Goal: Task Accomplishment & Management: Use online tool/utility

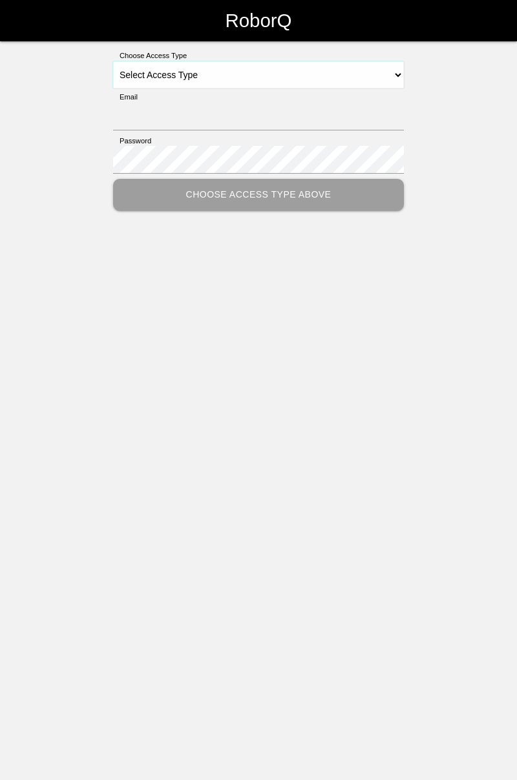
click at [398, 74] on select "Select Access Type Admin Customer Supervisor Worker" at bounding box center [258, 74] width 291 height 27
click at [389, 72] on select "Select Access Type Admin Customer Supervisor Worker" at bounding box center [258, 74] width 291 height 27
click at [398, 71] on select "Select Access Type Admin Customer Supervisor Worker" at bounding box center [258, 74] width 291 height 27
select select "Worker"
click at [113, 61] on select "Select Access Type Admin Customer Supervisor Worker" at bounding box center [258, 74] width 291 height 27
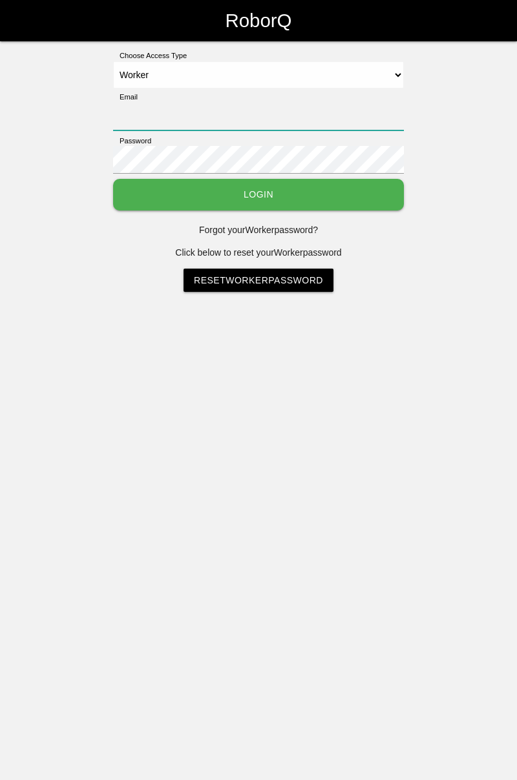
click at [358, 110] on input "Email" at bounding box center [258, 117] width 291 height 28
type input "[PERSON_NAME][EMAIL_ADDRESS][DOMAIN_NAME]"
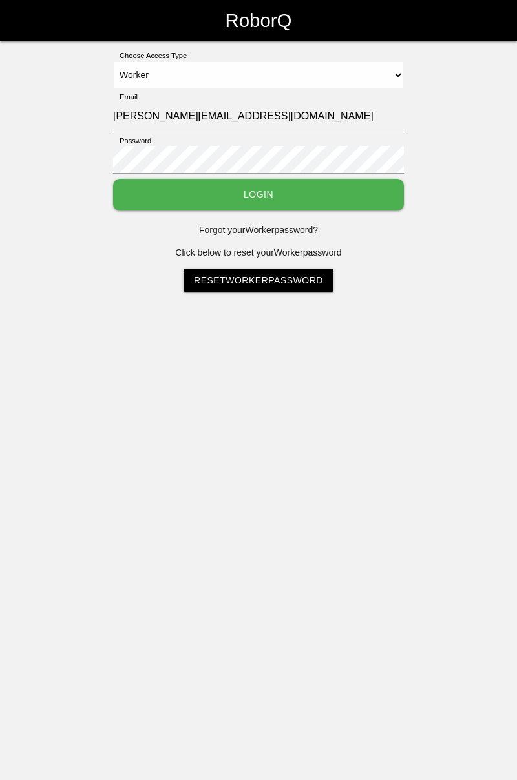
click at [113, 179] on button "Login" at bounding box center [258, 195] width 291 height 32
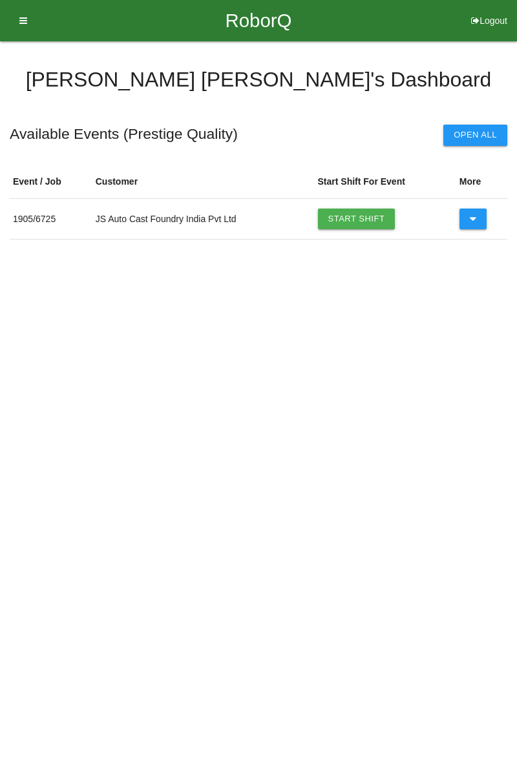
click at [372, 218] on link "Start Shift" at bounding box center [356, 219] width 77 height 21
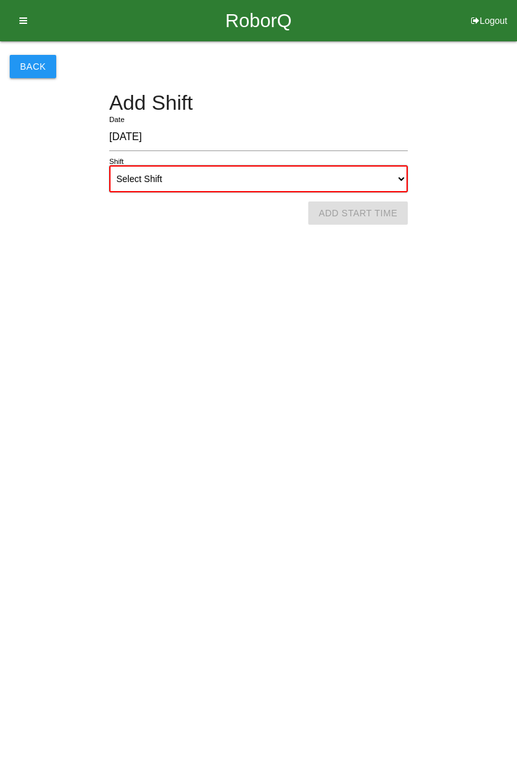
click at [402, 177] on select "Select Shift 1st Shift 2nd Shift 3rd Shift 4th Shift" at bounding box center [258, 178] width 298 height 27
select select "1"
click at [109, 165] on select "Select Shift 1st Shift 2nd Shift 3rd Shift 4th Shift" at bounding box center [258, 178] width 298 height 27
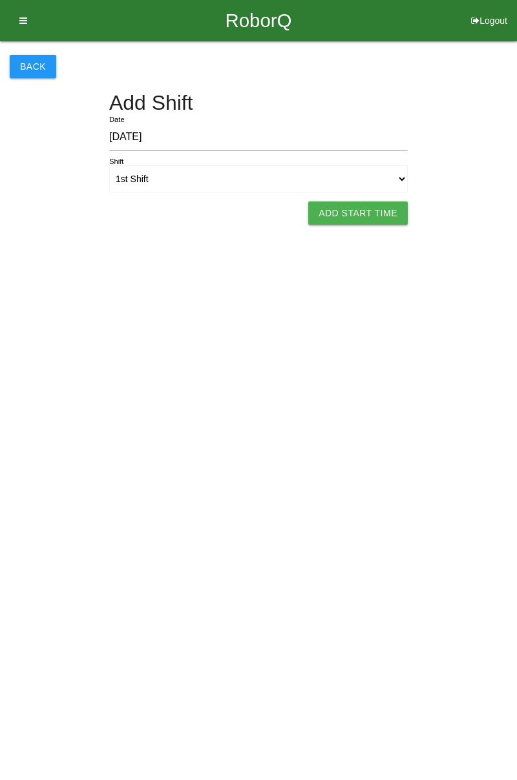
click at [376, 213] on button "Add Start Time" at bounding box center [357, 212] width 99 height 23
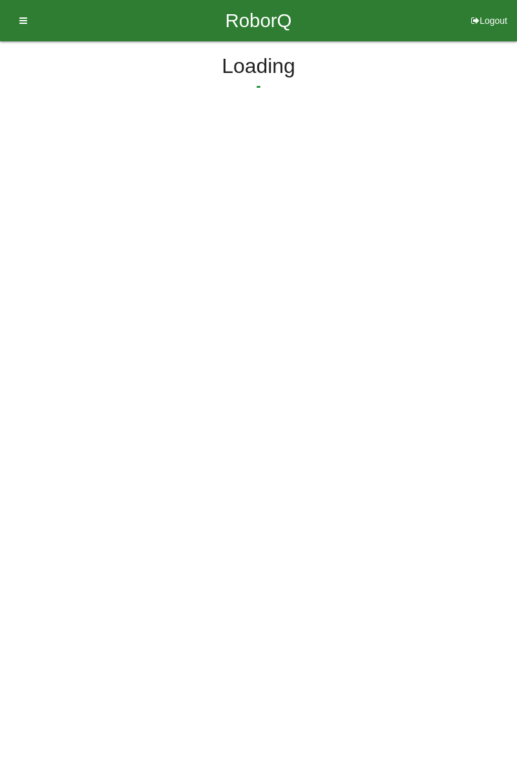
select select "7"
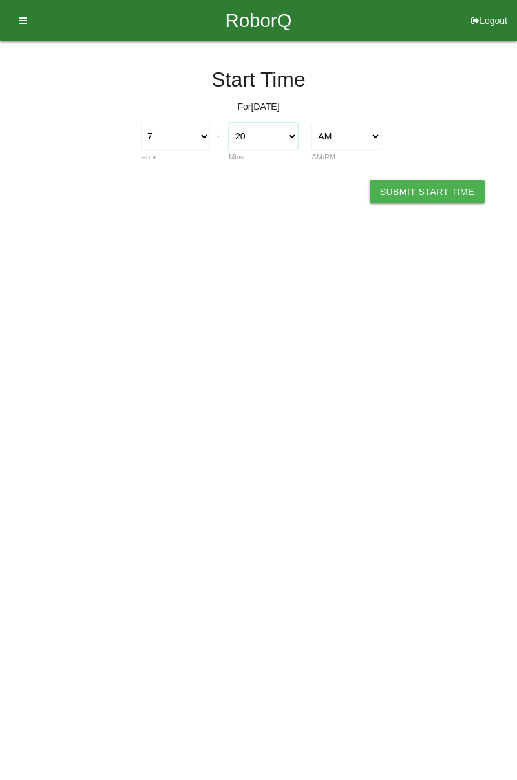
click at [296, 140] on select "00 01 02 03 04 05 06 07 08 09 10 11 12 13 14 15 16 17 18 19 20 21 22 23 24 25 2…" at bounding box center [263, 136] width 69 height 27
select select "0"
click at [229, 123] on select "00 01 02 03 04 05 06 07 08 09 10 11 12 13 14 15 16 17 18 19 20 21 22 23 24 25 2…" at bounding box center [263, 136] width 69 height 27
click at [434, 195] on button "Submit Start Time" at bounding box center [426, 191] width 115 height 23
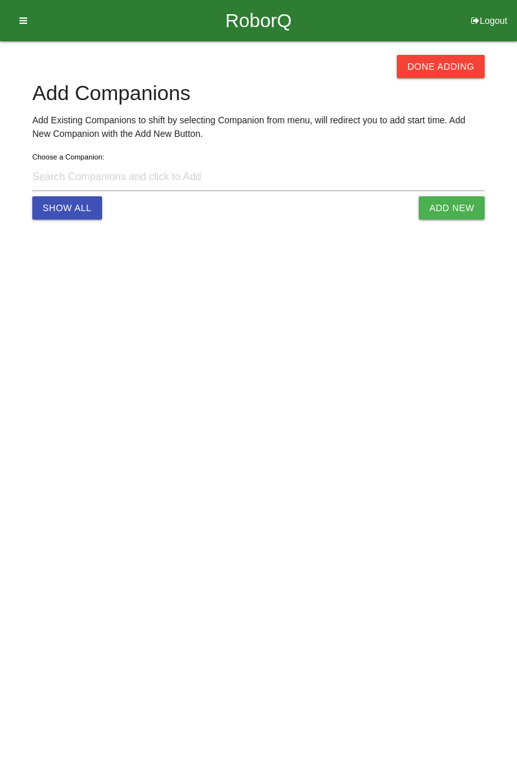
click at [447, 65] on button "Done Adding" at bounding box center [440, 66] width 88 height 23
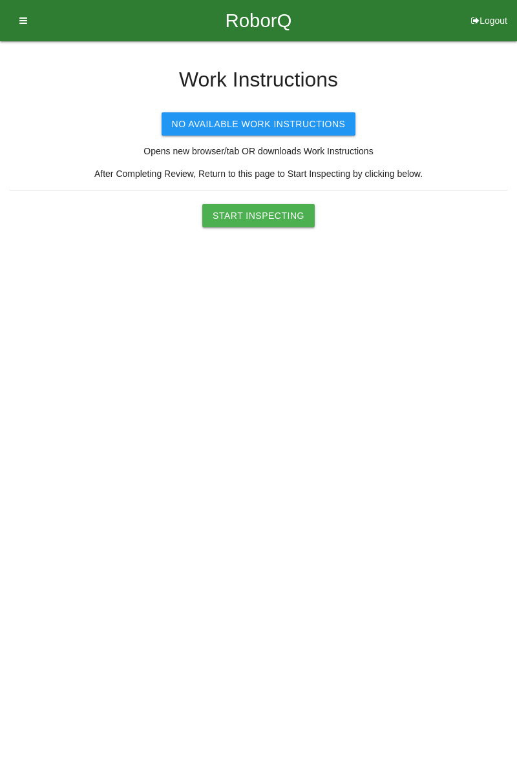
click at [274, 214] on button "Start Inspecting" at bounding box center [258, 215] width 112 height 23
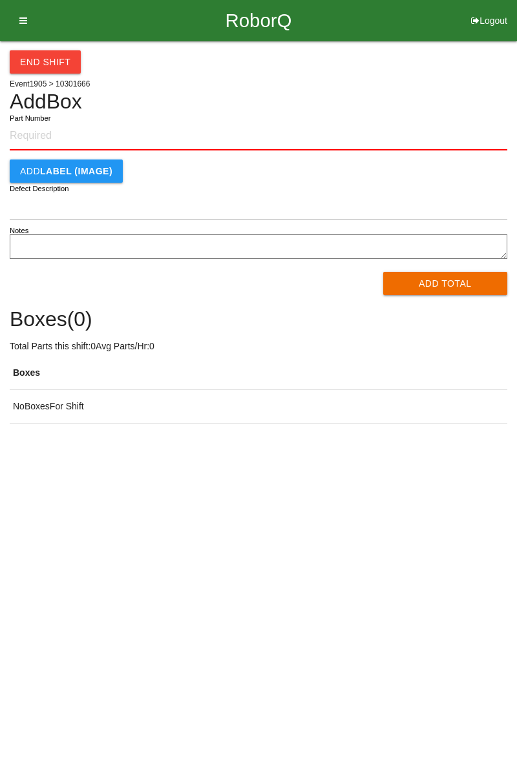
click at [76, 136] on input "Part Number" at bounding box center [258, 136] width 497 height 28
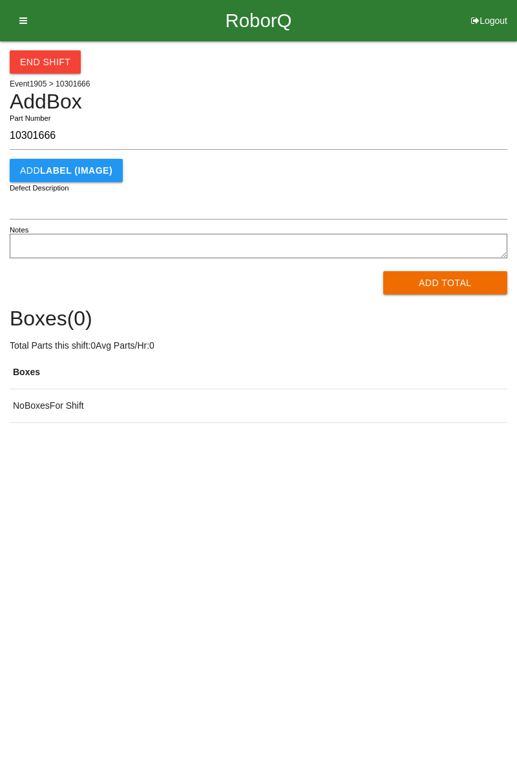
type input "10301666"
click at [462, 272] on button "Add Total" at bounding box center [445, 282] width 125 height 23
click at [449, 276] on div "Add Total" at bounding box center [258, 282] width 497 height 23
click at [442, 287] on div "Processing..." at bounding box center [258, 282] width 497 height 23
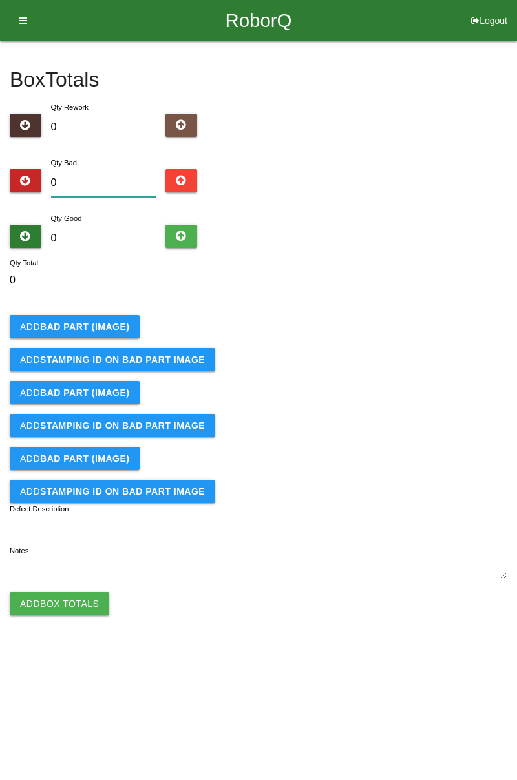
click at [118, 185] on input "0" at bounding box center [103, 183] width 105 height 28
type input "5"
click at [111, 328] on b "BAD PART (IMAGE)" at bounding box center [84, 327] width 89 height 10
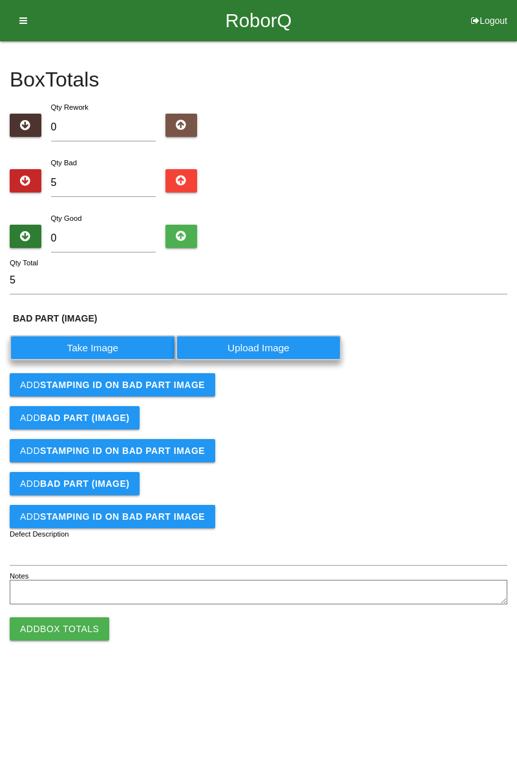
click at [111, 345] on label "Take Image" at bounding box center [93, 347] width 166 height 25
click at [0, 0] on \(IMAGE\) "Take Image" at bounding box center [0, 0] width 0 height 0
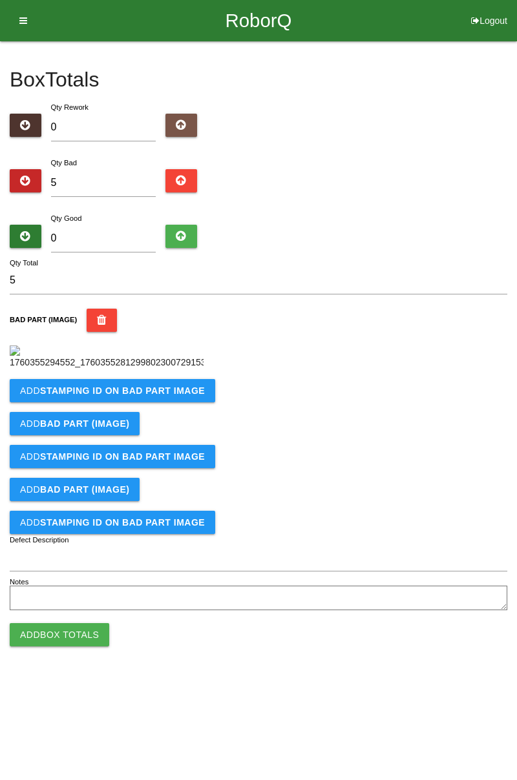
click at [148, 402] on button "Add STAMPING ID on BAD PART Image" at bounding box center [112, 390] width 205 height 23
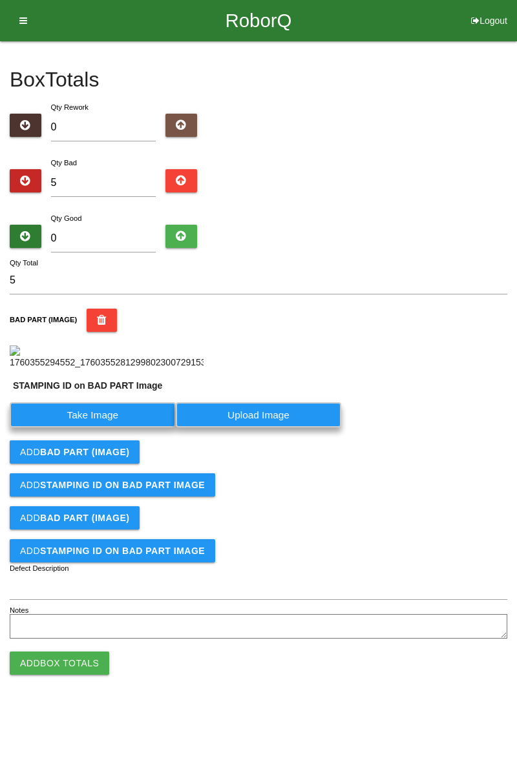
click at [130, 427] on label "Take Image" at bounding box center [93, 414] width 166 height 25
click at [0, 0] on PART "Take Image" at bounding box center [0, 0] width 0 height 0
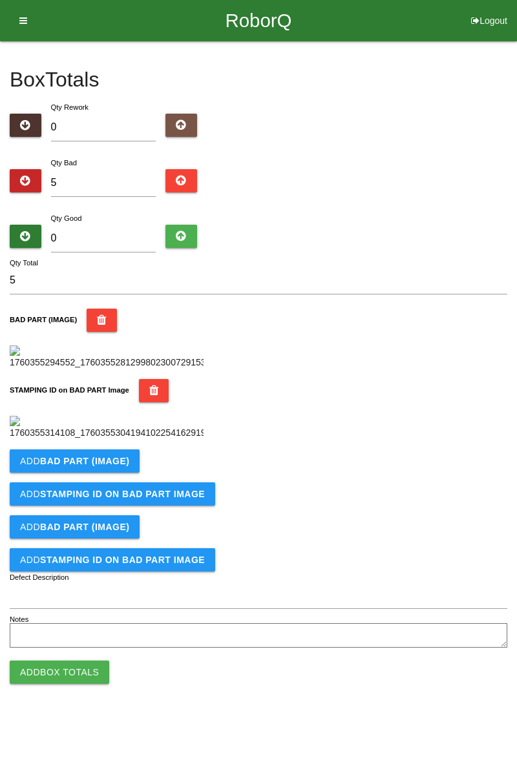
scroll to position [216, 0]
click at [129, 473] on button "Add BAD PART (IMAGE)" at bounding box center [75, 460] width 130 height 23
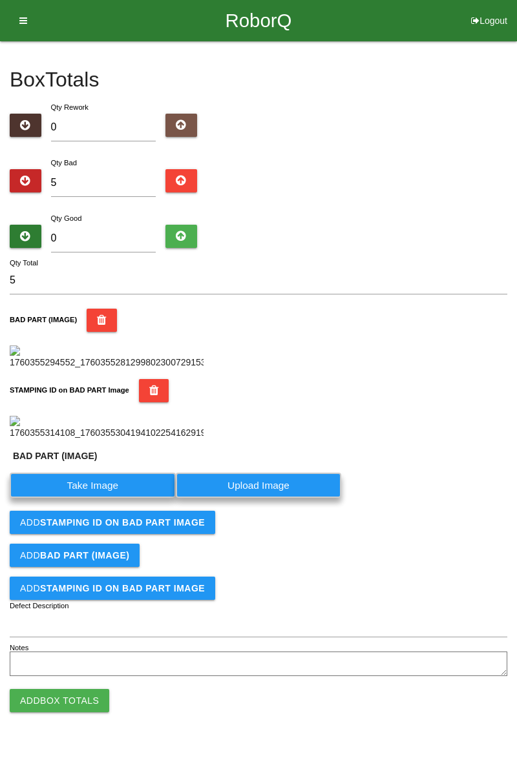
click at [91, 498] on label "Take Image" at bounding box center [93, 485] width 166 height 25
click at [0, 0] on \(IMAGE\) "Take Image" at bounding box center [0, 0] width 0 height 0
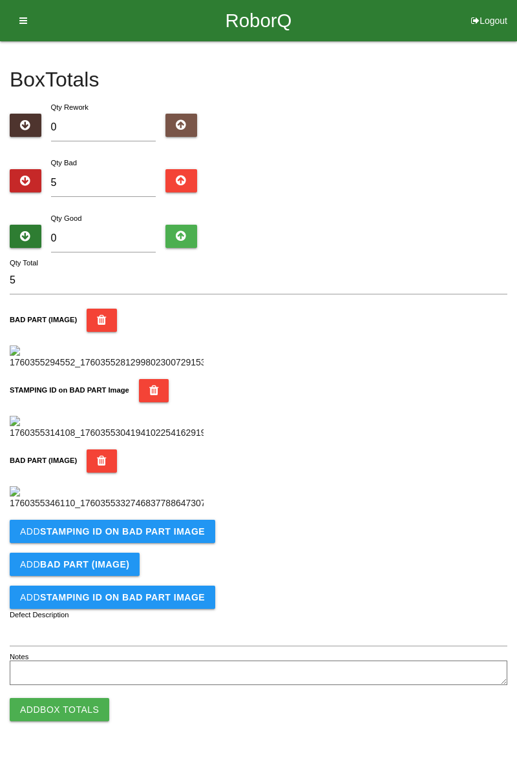
scroll to position [496, 0]
click at [142, 537] on b "STAMPING ID on BAD PART Image" at bounding box center [122, 531] width 165 height 10
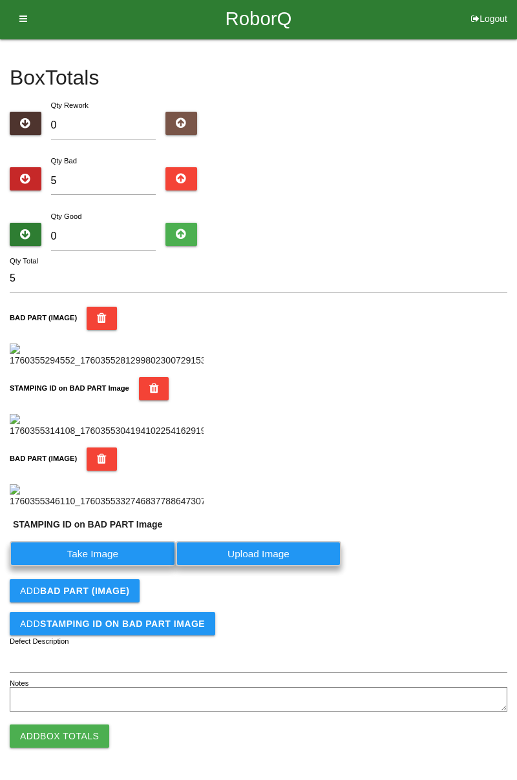
click at [119, 566] on label "Take Image" at bounding box center [93, 553] width 166 height 25
click at [0, 0] on PART "Take Image" at bounding box center [0, 0] width 0 height 0
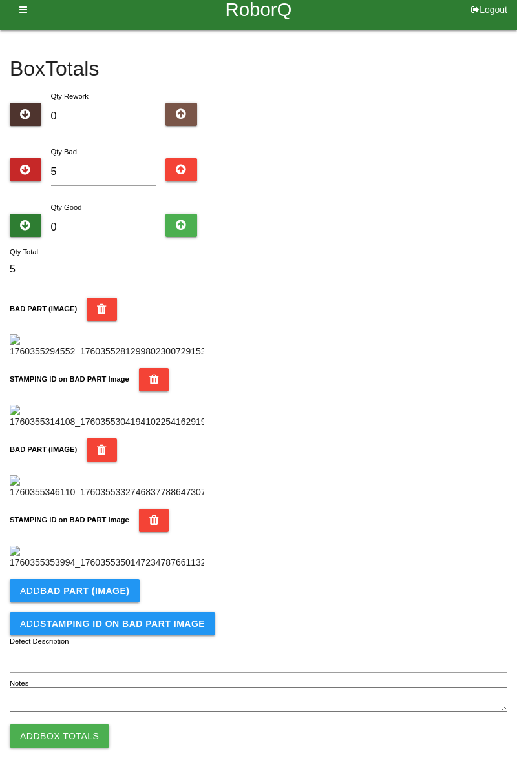
scroll to position [708, 0]
click at [116, 591] on b "BAD PART (IMAGE)" at bounding box center [84, 591] width 89 height 10
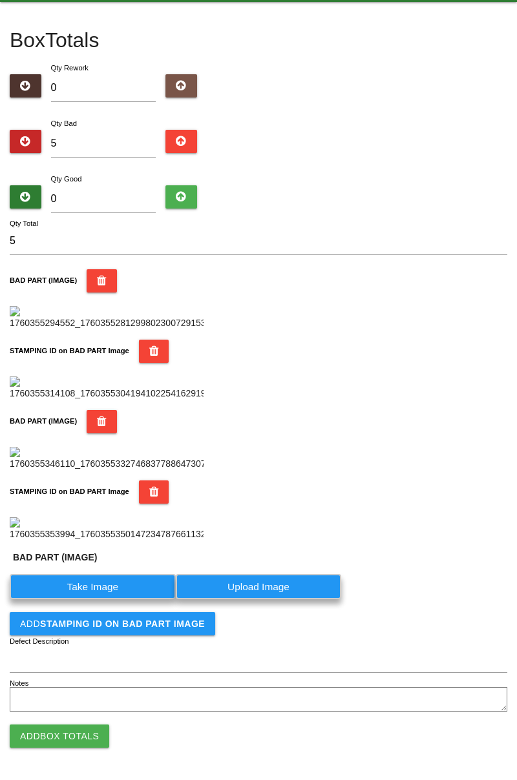
click at [107, 599] on label "Take Image" at bounding box center [93, 586] width 166 height 25
click at [0, 0] on \(IMAGE\) "Take Image" at bounding box center [0, 0] width 0 height 0
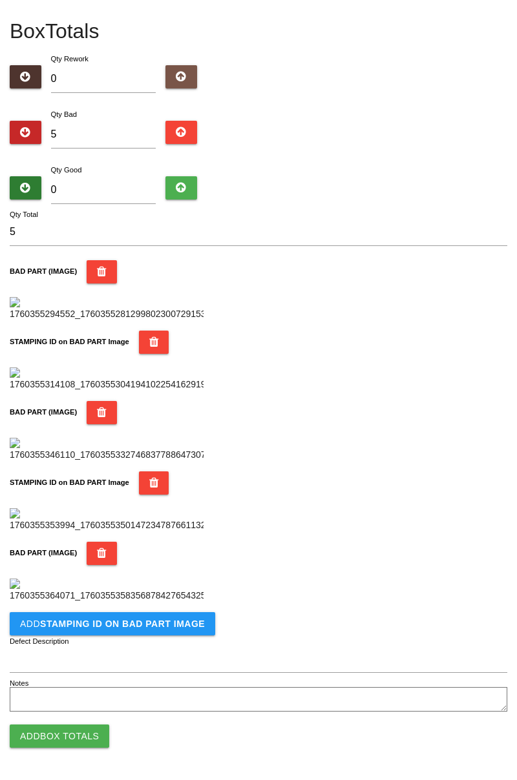
scroll to position [919, 0]
click at [176, 617] on button "Add STAMPING ID on BAD PART Image" at bounding box center [112, 623] width 205 height 23
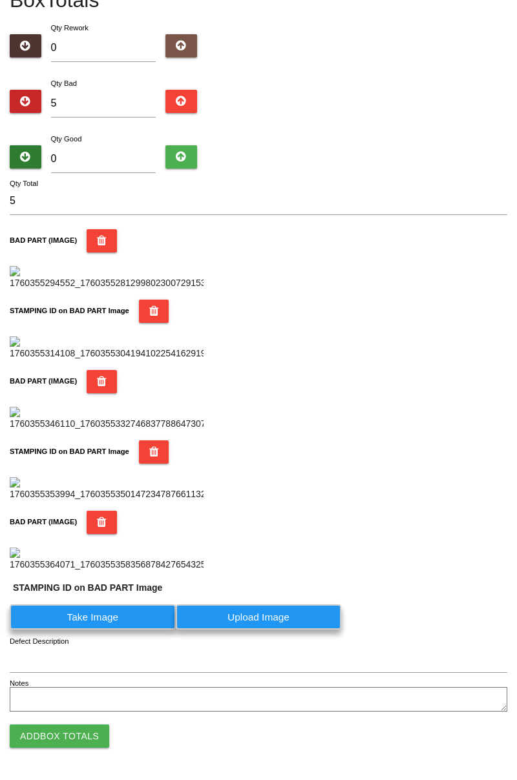
click at [130, 630] on label "Take Image" at bounding box center [93, 616] width 166 height 25
click at [0, 0] on PART "Take Image" at bounding box center [0, 0] width 0 height 0
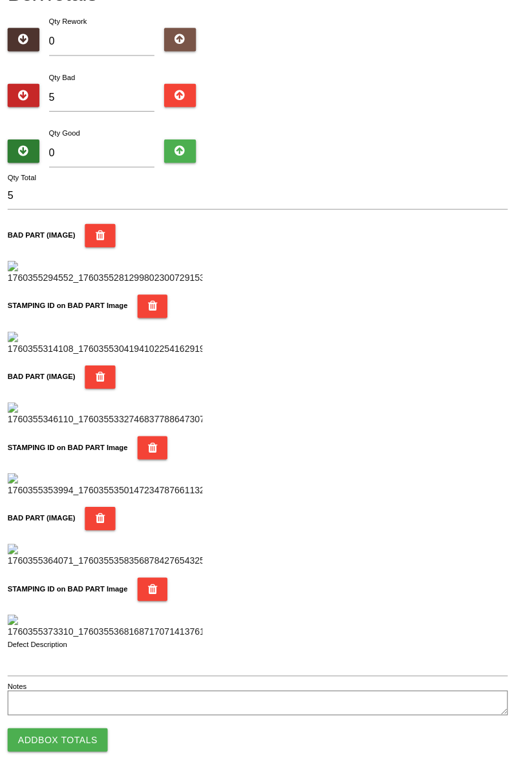
scroll to position [0, 0]
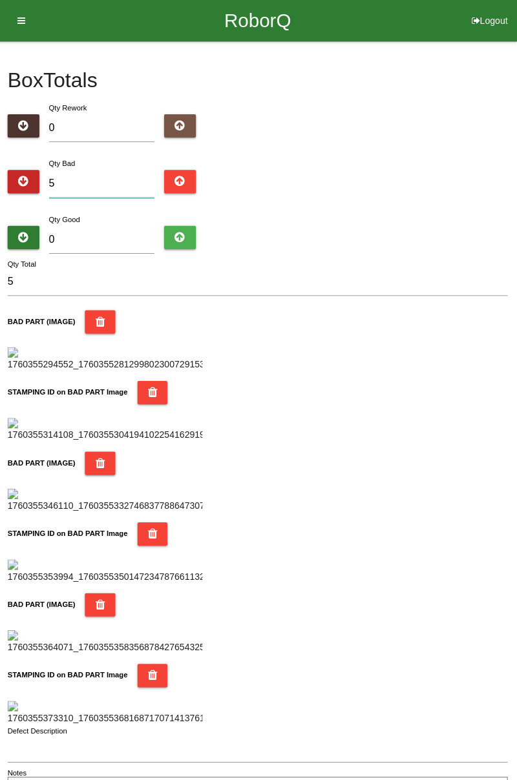
click at [128, 179] on input "5" at bounding box center [103, 183] width 105 height 28
type input "0"
type input "9"
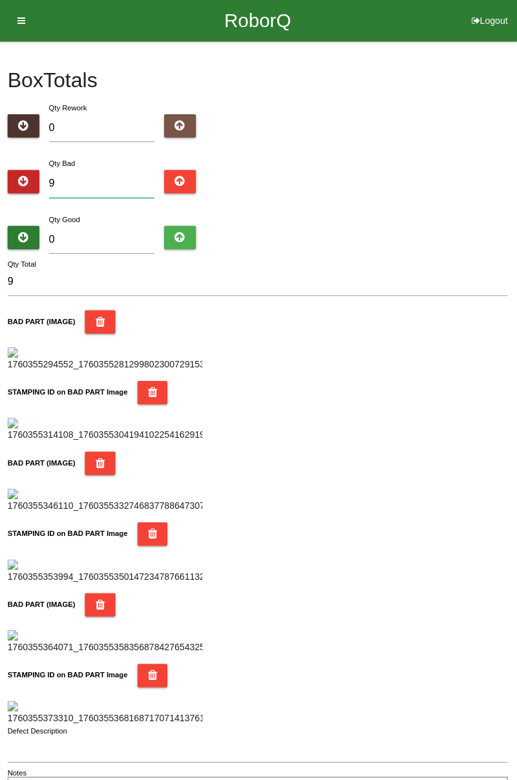
type input "9"
click at [113, 225] on input "0" at bounding box center [103, 239] width 105 height 28
type input "7"
type input "16"
type input "75"
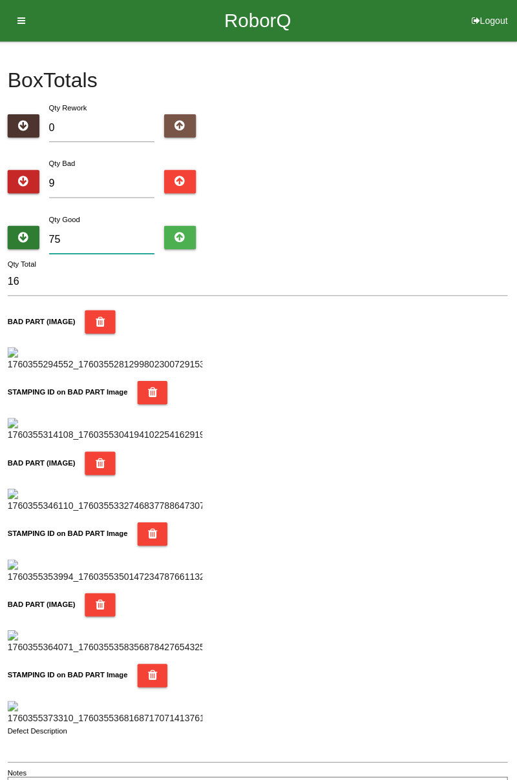
type input "84"
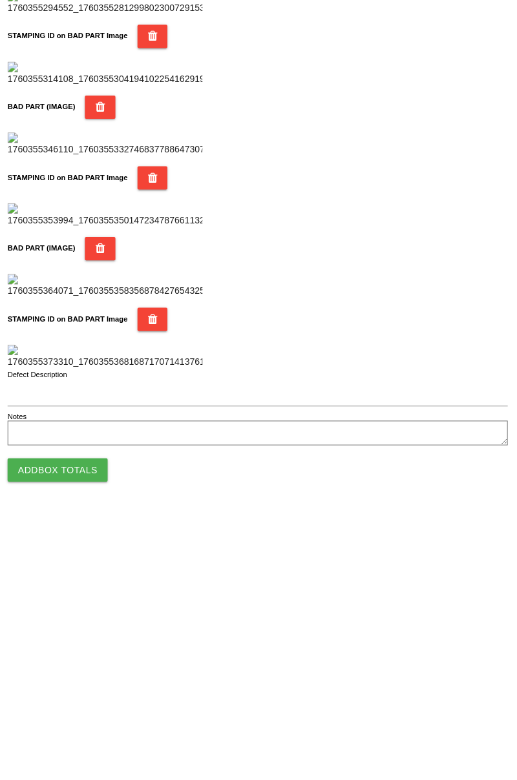
type input "75"
click at [83, 735] on button "Add Box Totals" at bounding box center [59, 735] width 99 height 23
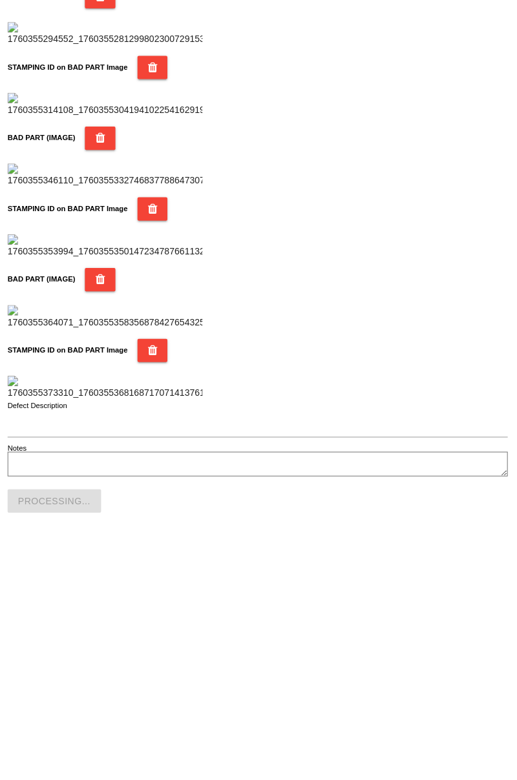
scroll to position [1131, 0]
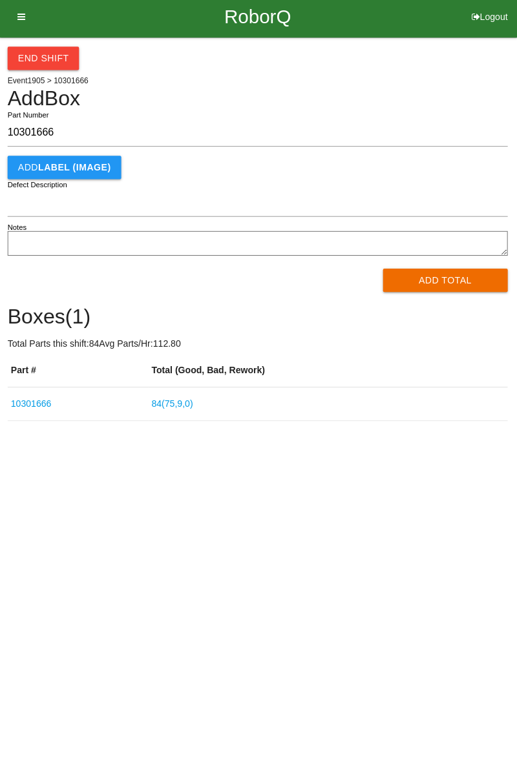
type input "10301666"
click at [458, 282] on button "Add Total" at bounding box center [445, 282] width 125 height 23
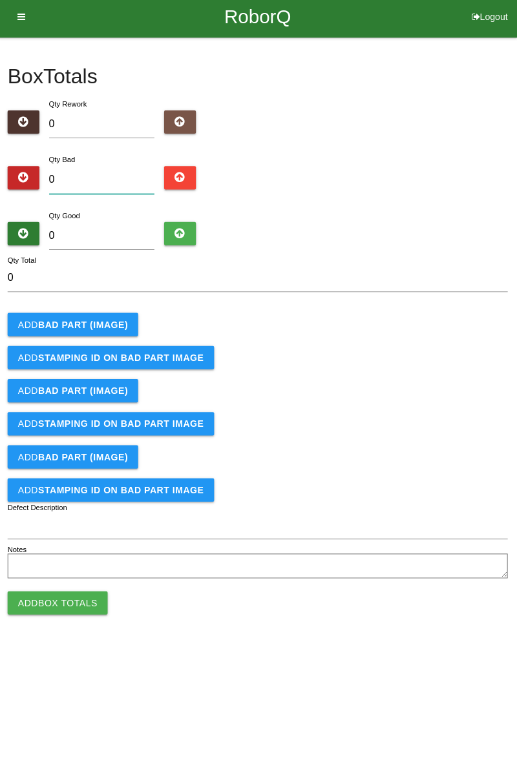
click at [123, 171] on input "0" at bounding box center [103, 183] width 105 height 28
type input "5"
click at [86, 336] on button "Add BAD PART (IMAGE)" at bounding box center [75, 326] width 130 height 23
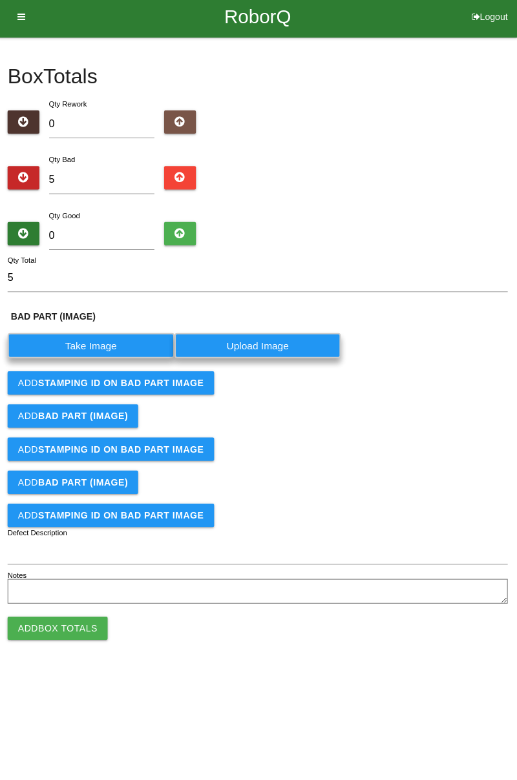
click at [107, 349] on label "Take Image" at bounding box center [93, 347] width 166 height 25
click at [0, 0] on \(IMAGE\) "Take Image" at bounding box center [0, 0] width 0 height 0
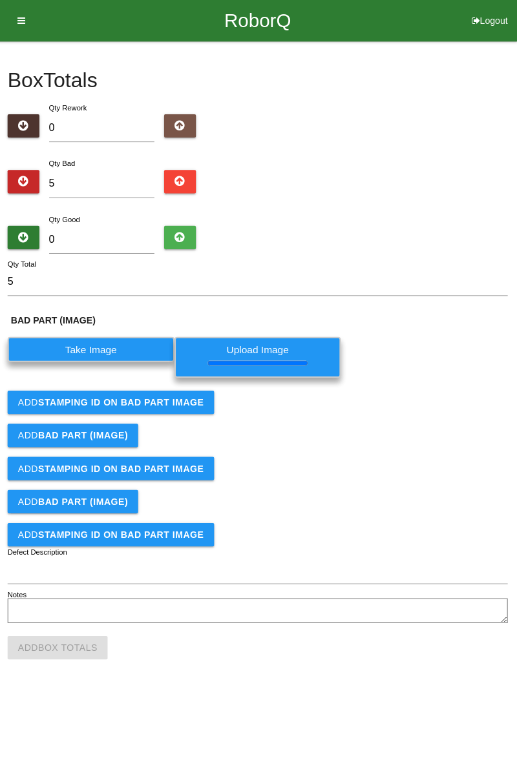
click at [158, 402] on b "STAMPING ID on BAD PART Image" at bounding box center [122, 400] width 165 height 10
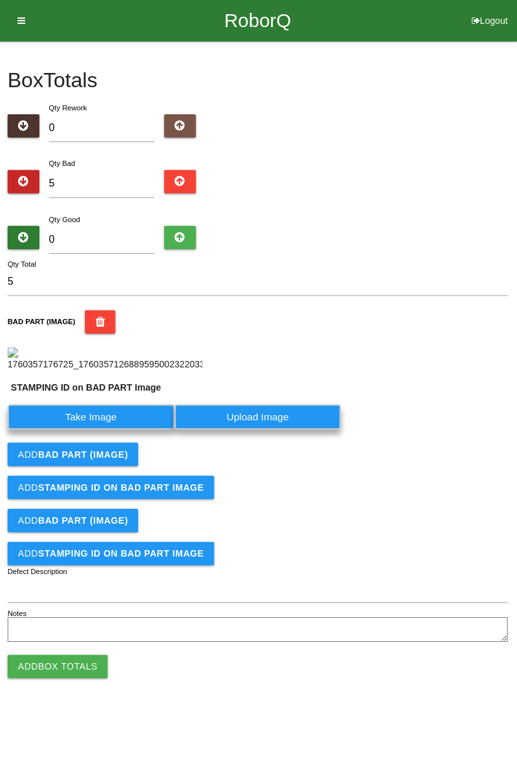
click at [134, 427] on label "Take Image" at bounding box center [93, 414] width 166 height 25
click at [0, 0] on PART "Take Image" at bounding box center [0, 0] width 0 height 0
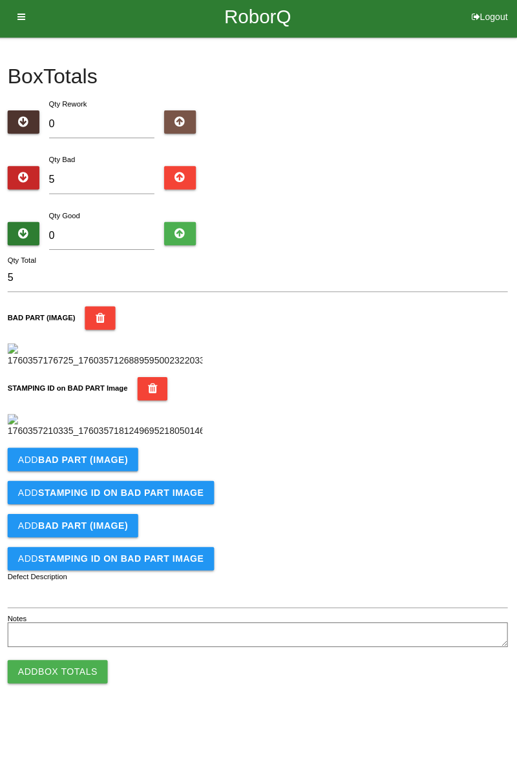
scroll to position [284, 0]
click at [102, 473] on button "Add BAD PART (IMAGE)" at bounding box center [75, 460] width 130 height 23
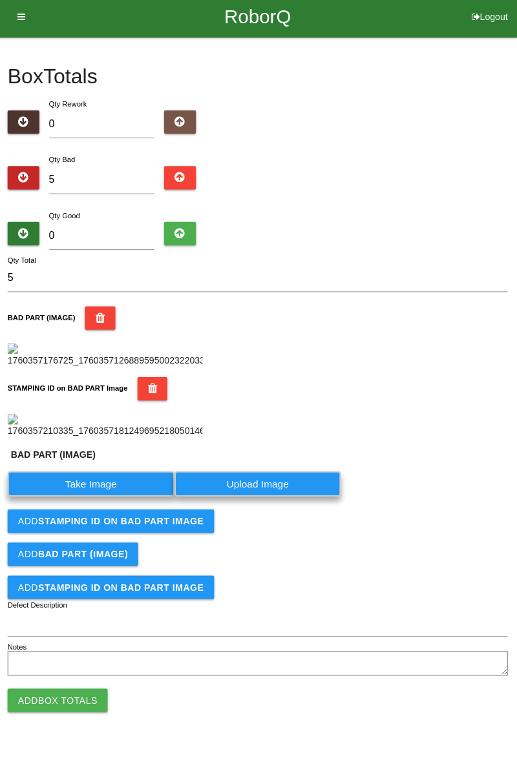
click at [123, 498] on label "Take Image" at bounding box center [93, 485] width 166 height 25
click at [0, 0] on \(IMAGE\) "Take Image" at bounding box center [0, 0] width 0 height 0
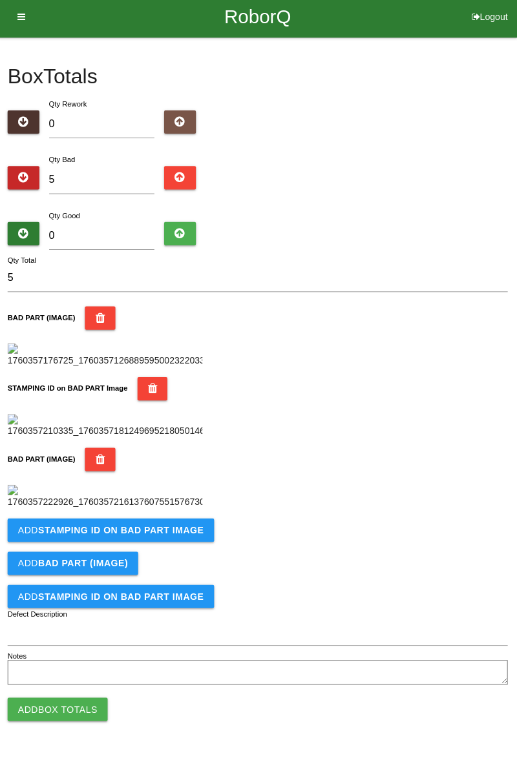
scroll to position [496, 0]
click at [159, 537] on b "STAMPING ID on BAD PART Image" at bounding box center [122, 531] width 165 height 10
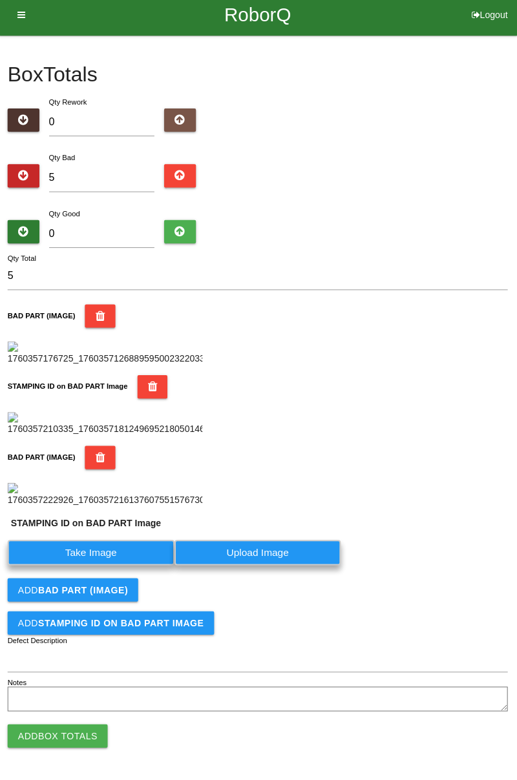
click at [125, 566] on label "Take Image" at bounding box center [93, 553] width 166 height 25
click at [0, 0] on PART "Take Image" at bounding box center [0, 0] width 0 height 0
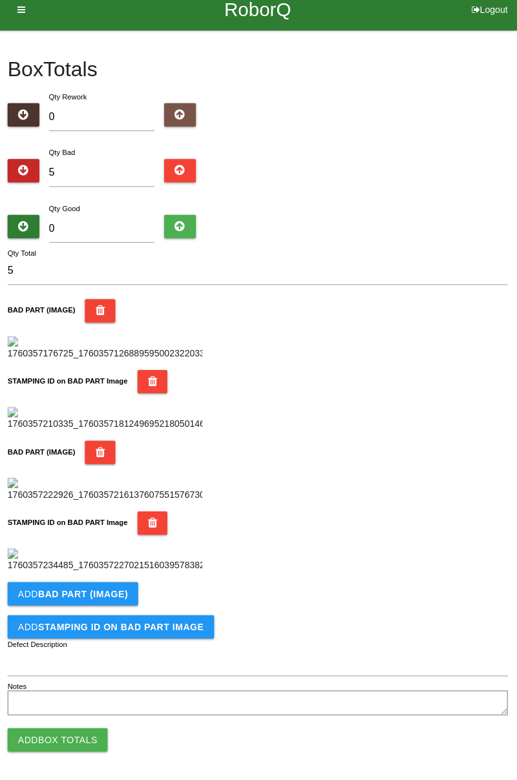
scroll to position [708, 0]
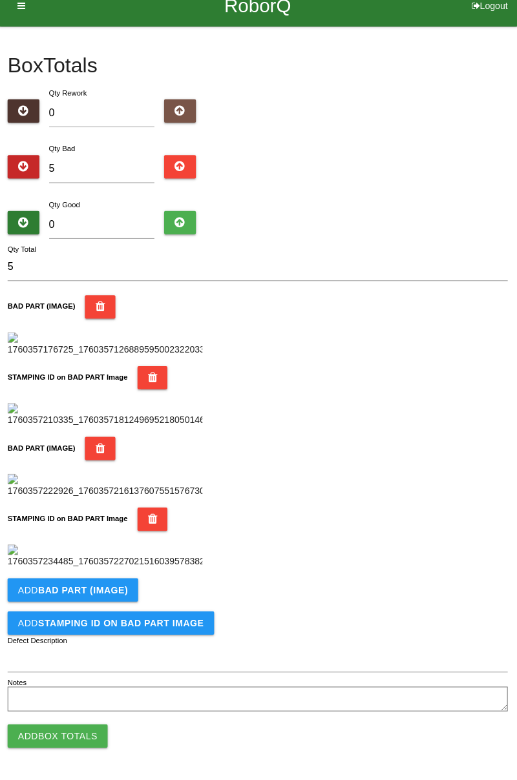
click at [107, 589] on b "BAD PART (IMAGE)" at bounding box center [84, 591] width 89 height 10
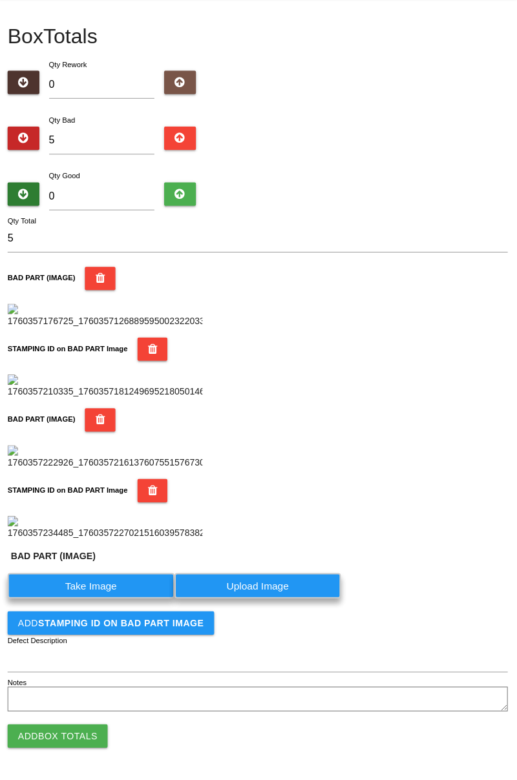
click at [115, 599] on label "Take Image" at bounding box center [93, 586] width 166 height 25
click at [0, 0] on \(IMAGE\) "Take Image" at bounding box center [0, 0] width 0 height 0
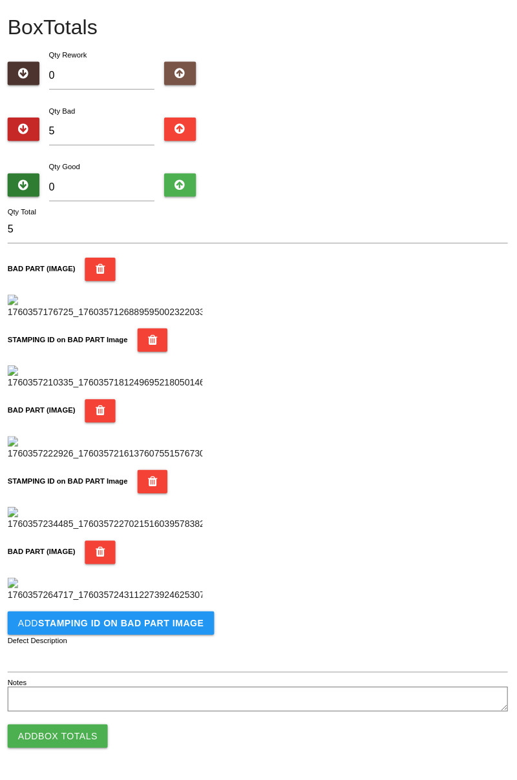
scroll to position [919, 0]
click at [173, 627] on b "STAMPING ID on BAD PART Image" at bounding box center [122, 624] width 165 height 10
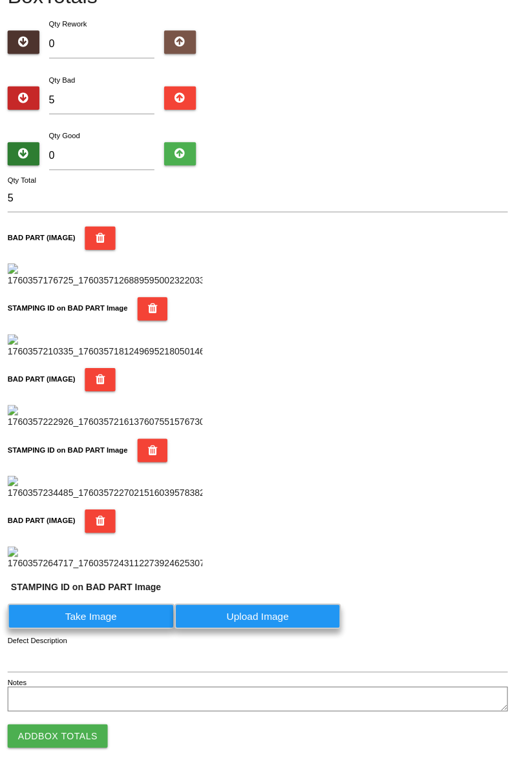
click at [123, 630] on label "Take Image" at bounding box center [93, 616] width 166 height 25
click at [0, 0] on PART "Take Image" at bounding box center [0, 0] width 0 height 0
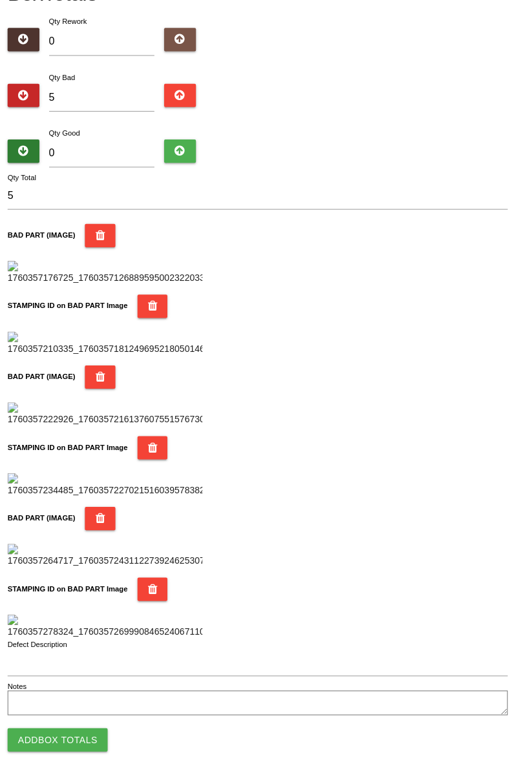
scroll to position [0, 0]
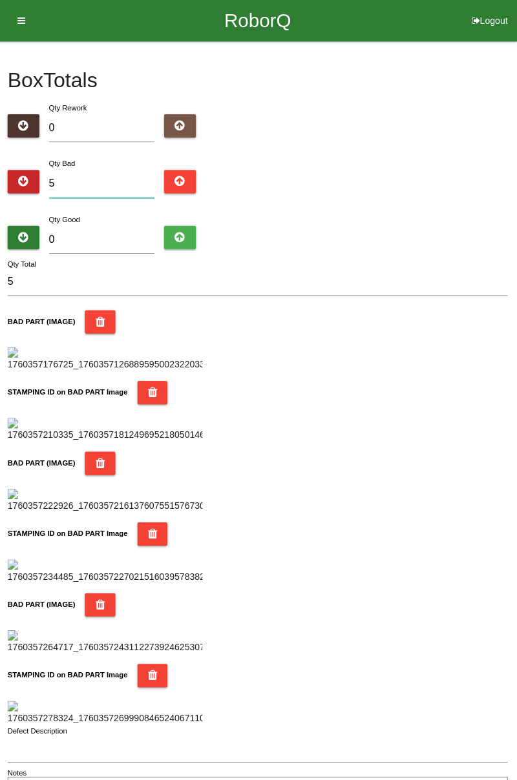
click at [116, 172] on input "5" at bounding box center [103, 183] width 105 height 28
click at [114, 185] on input "5" at bounding box center [103, 183] width 105 height 28
type input "0"
type input "9"
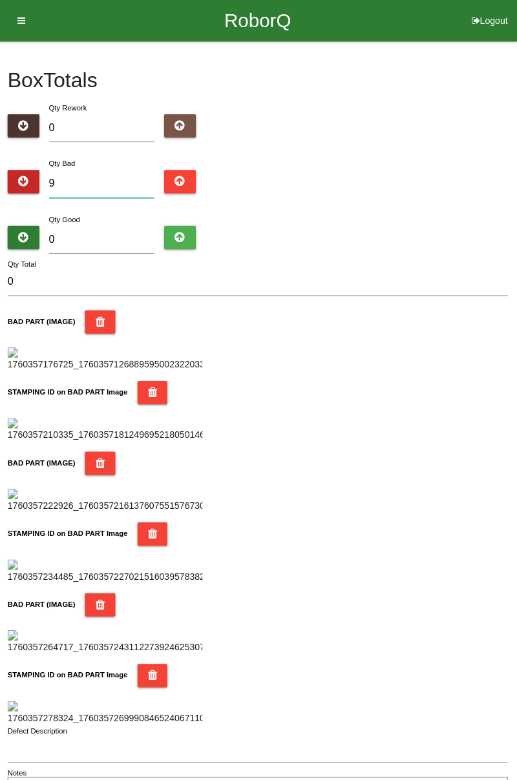
type input "9"
type input "97"
type input "975"
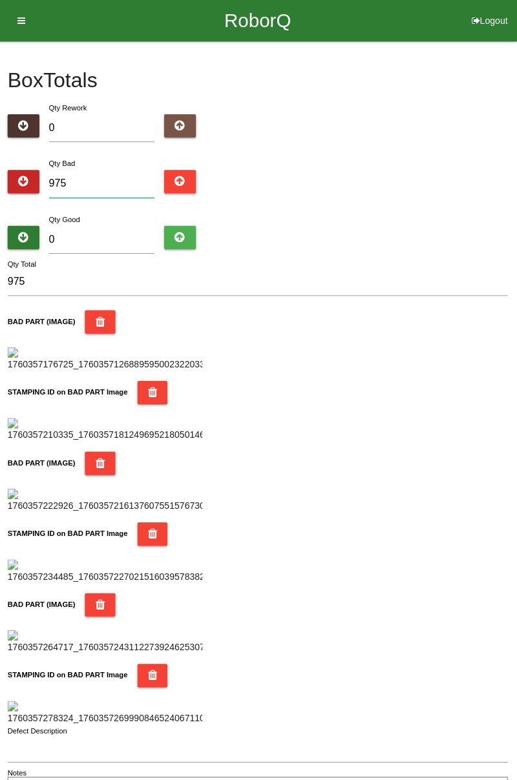
type input "97"
type input "9"
click at [121, 232] on input "0" at bounding box center [103, 239] width 105 height 28
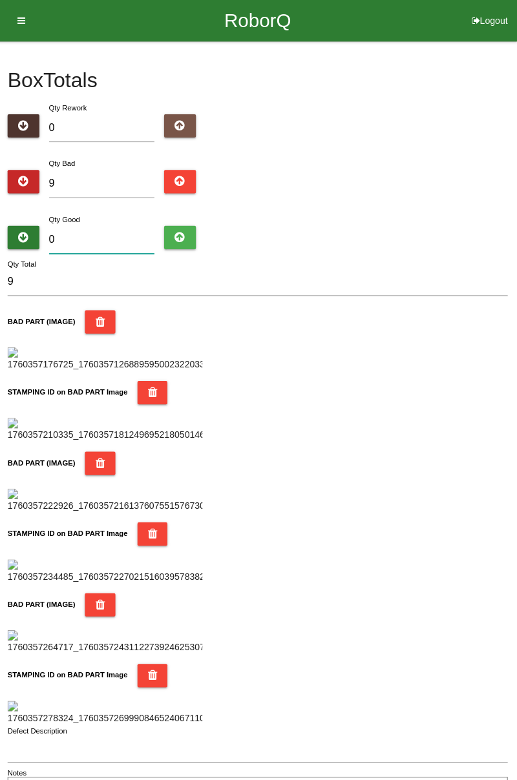
type input "7"
type input "16"
type input "75"
type input "84"
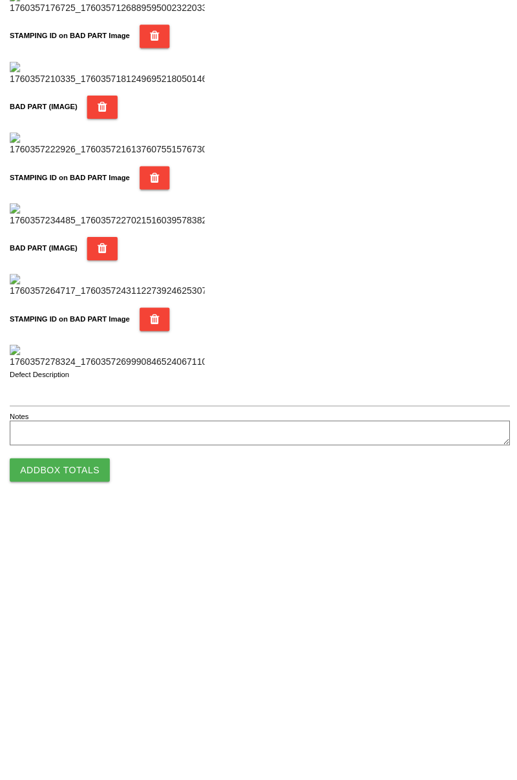
type input "75"
click at [83, 732] on button "Add Box Totals" at bounding box center [59, 735] width 99 height 23
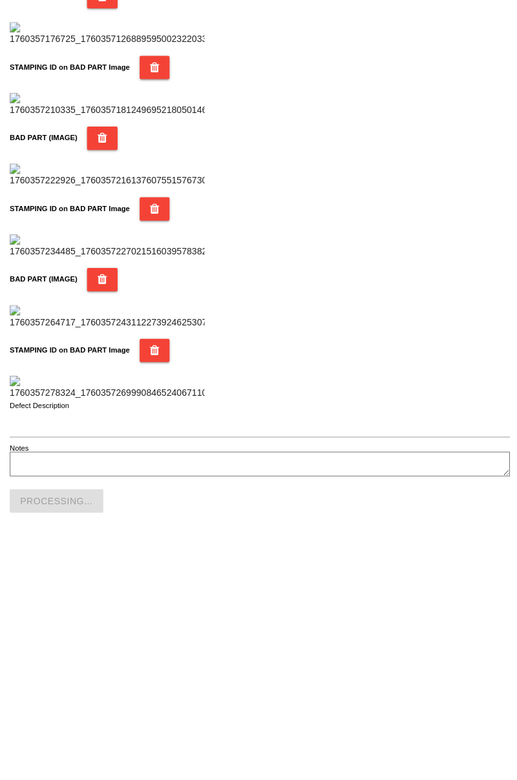
scroll to position [1131, 0]
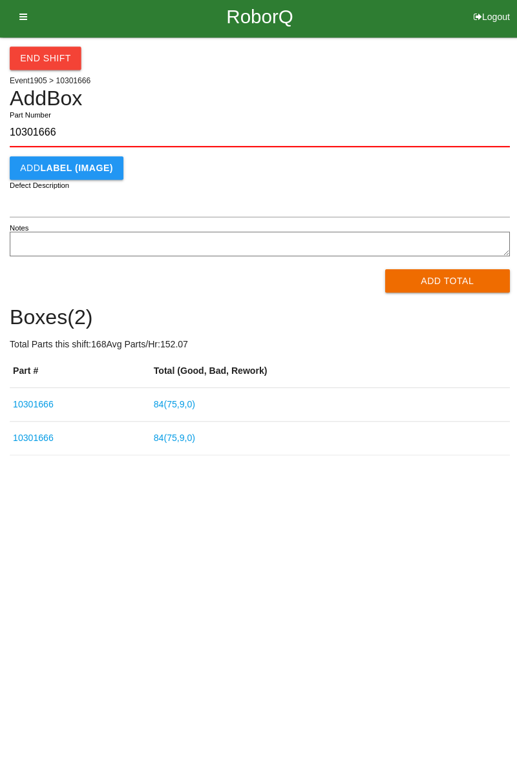
type input "10301666"
click at [453, 286] on button "Add Total" at bounding box center [445, 283] width 125 height 23
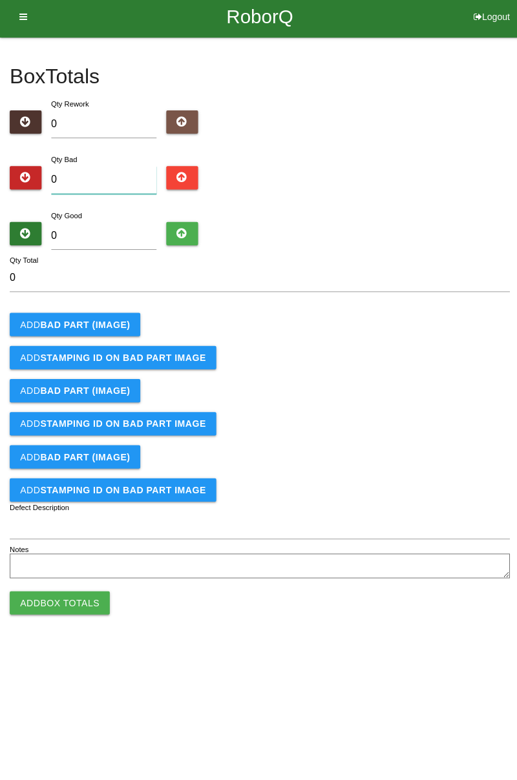
click at [115, 177] on input "0" at bounding box center [103, 183] width 105 height 28
type input "1"
click at [103, 324] on b "BAD PART (IMAGE)" at bounding box center [84, 327] width 89 height 10
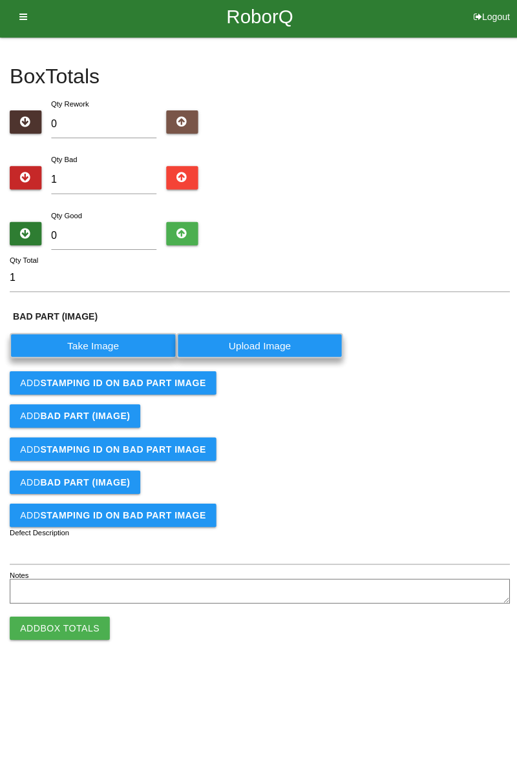
click at [127, 344] on label "Take Image" at bounding box center [93, 347] width 166 height 25
click at [0, 0] on \(IMAGE\) "Take Image" at bounding box center [0, 0] width 0 height 0
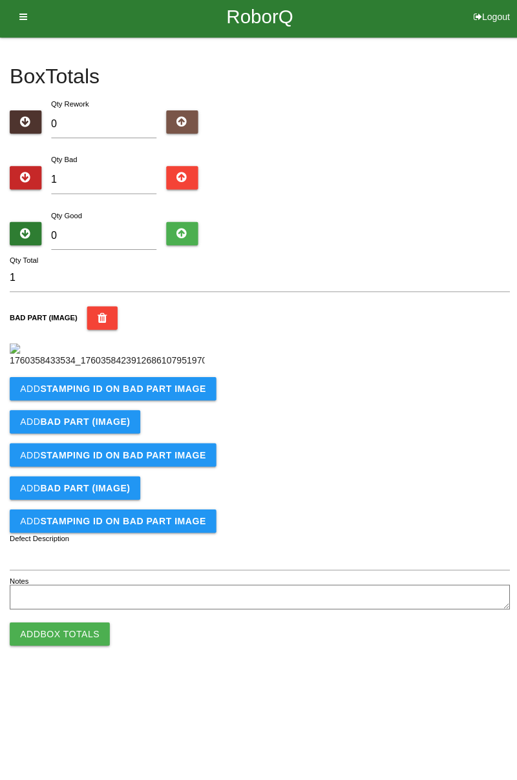
click at [132, 396] on b "STAMPING ID on BAD PART Image" at bounding box center [122, 390] width 165 height 10
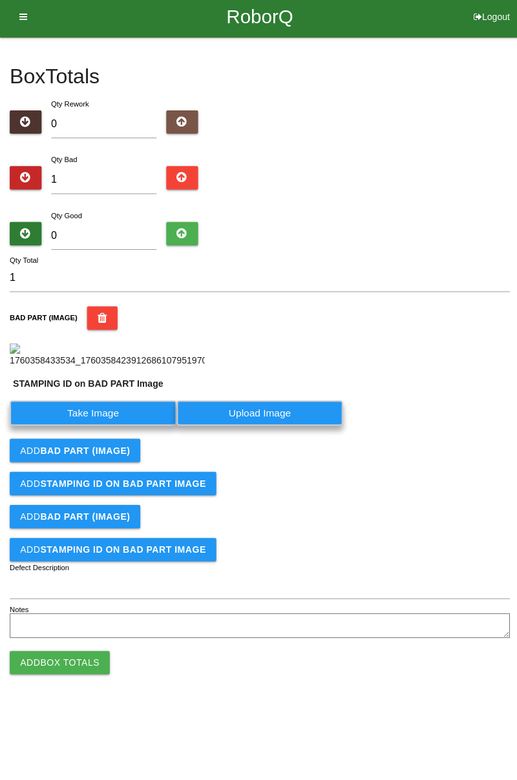
click at [116, 427] on label "Take Image" at bounding box center [93, 414] width 166 height 25
click at [0, 0] on PART "Take Image" at bounding box center [0, 0] width 0 height 0
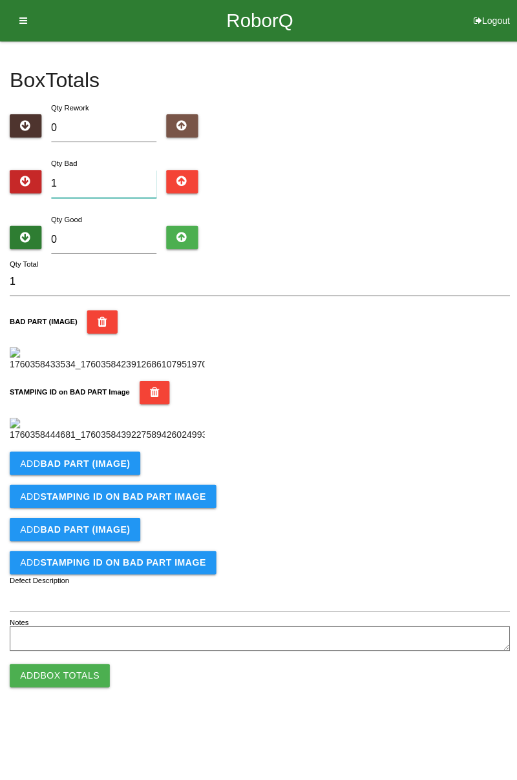
click at [106, 177] on input "1" at bounding box center [103, 183] width 105 height 28
type input "0"
type input "6"
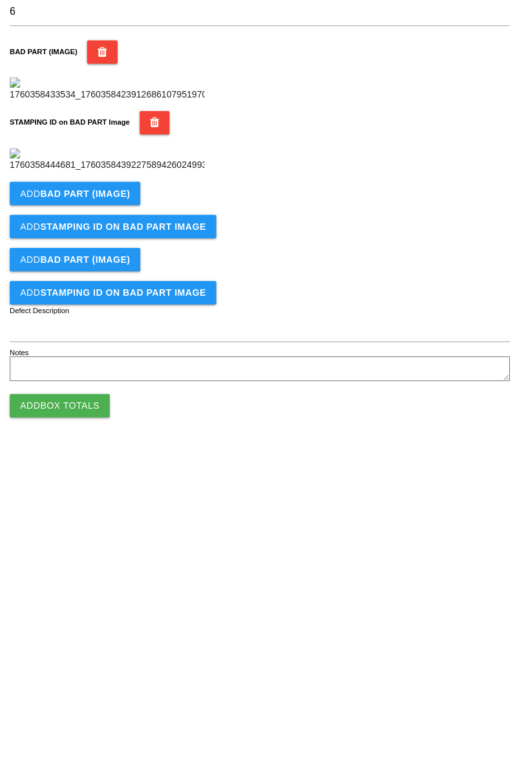
type input "6"
click at [107, 466] on b "BAD PART (IMAGE)" at bounding box center [84, 461] width 89 height 10
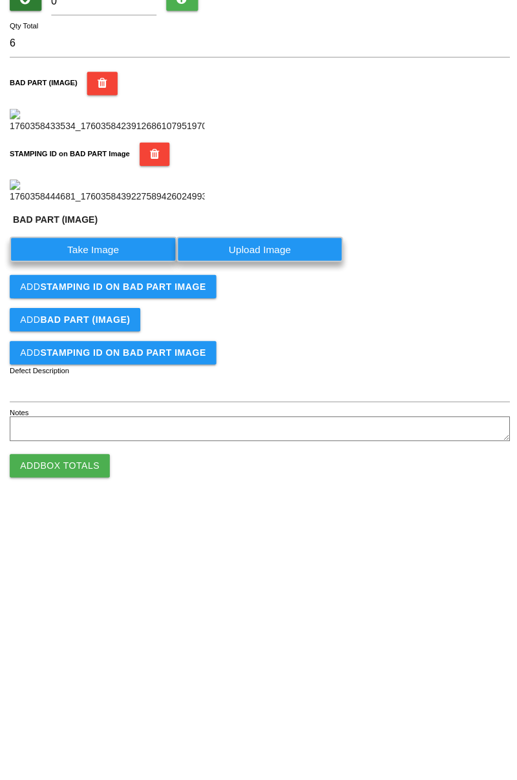
scroll to position [285, 0]
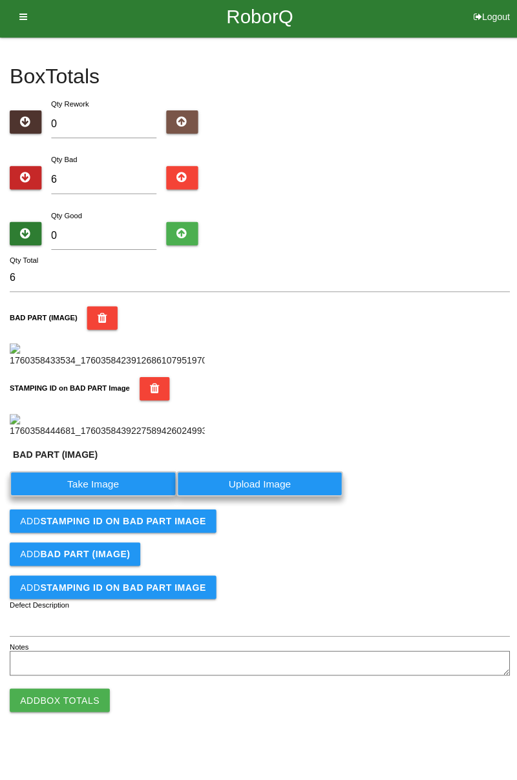
click at [121, 498] on label "Take Image" at bounding box center [93, 485] width 166 height 25
click at [0, 0] on \(IMAGE\) "Take Image" at bounding box center [0, 0] width 0 height 0
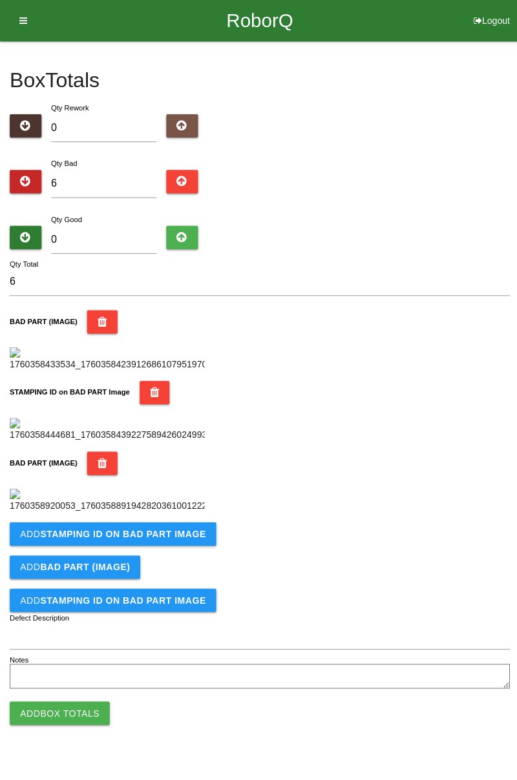
scroll to position [496, 0]
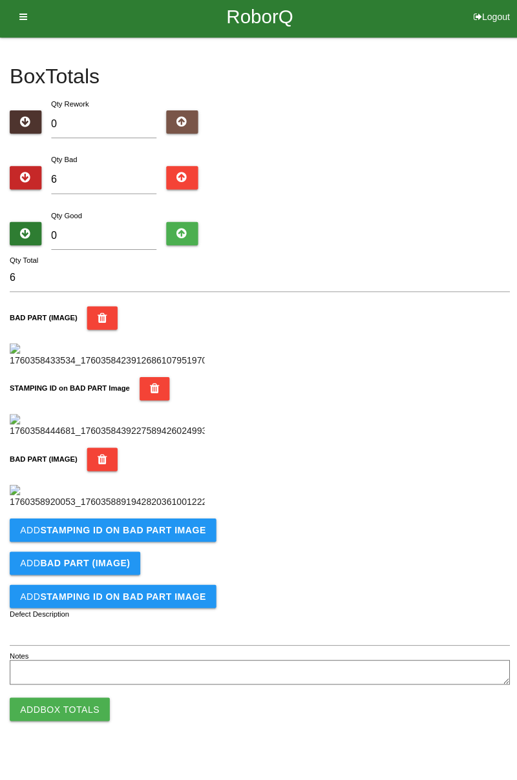
click at [151, 537] on b "STAMPING ID on BAD PART Image" at bounding box center [122, 531] width 165 height 10
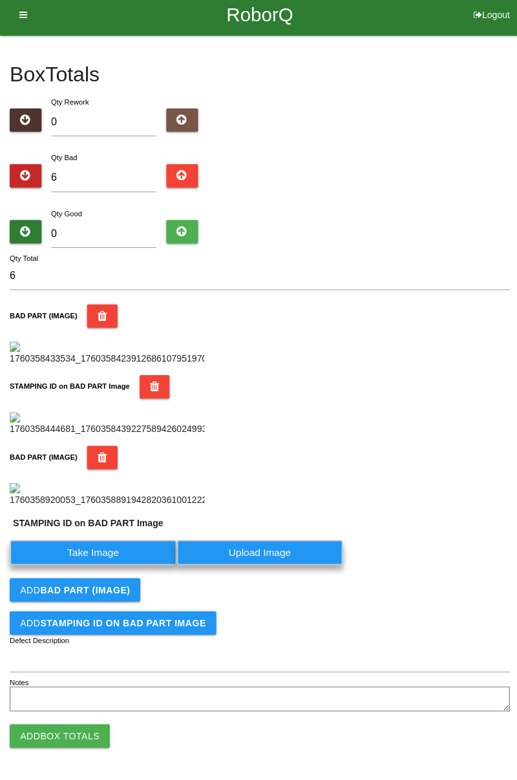
click at [113, 566] on label "Take Image" at bounding box center [93, 553] width 166 height 25
click at [0, 0] on PART "Take Image" at bounding box center [0, 0] width 0 height 0
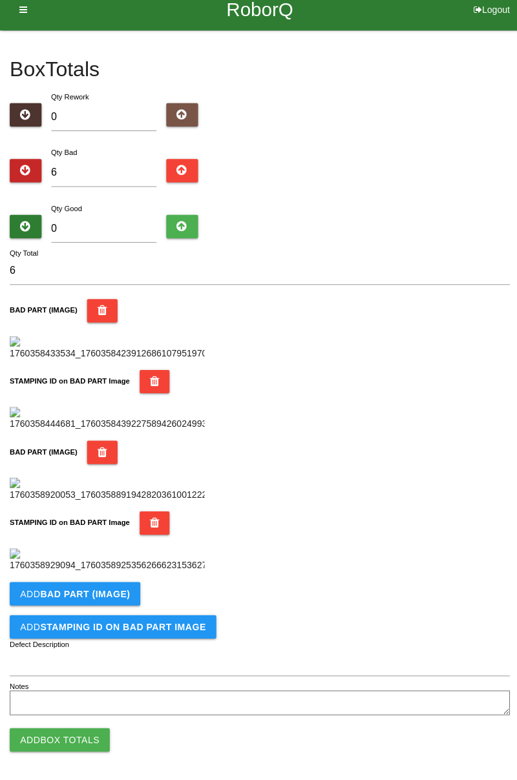
scroll to position [708, 0]
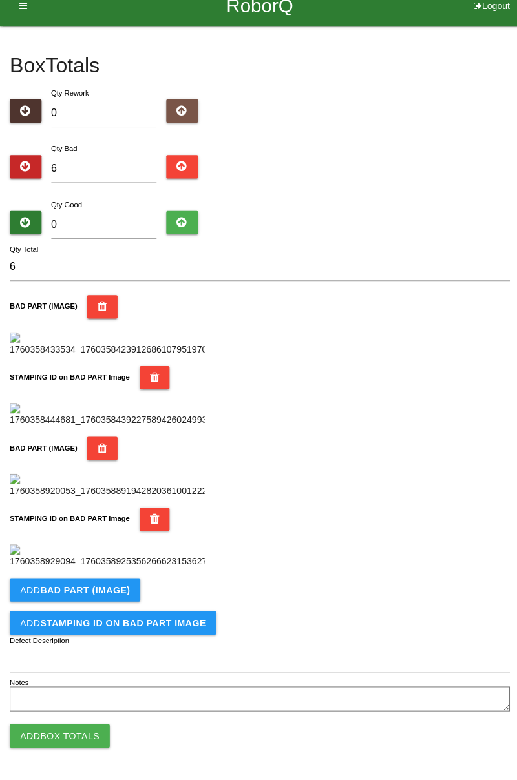
click at [114, 598] on button "Add BAD PART (IMAGE)" at bounding box center [75, 590] width 130 height 23
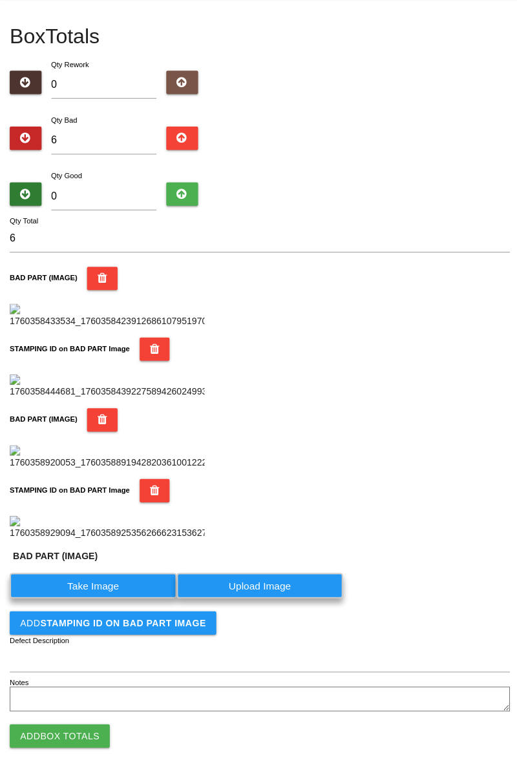
click at [107, 599] on label "Take Image" at bounding box center [93, 586] width 166 height 25
click at [0, 0] on \(IMAGE\) "Take Image" at bounding box center [0, 0] width 0 height 0
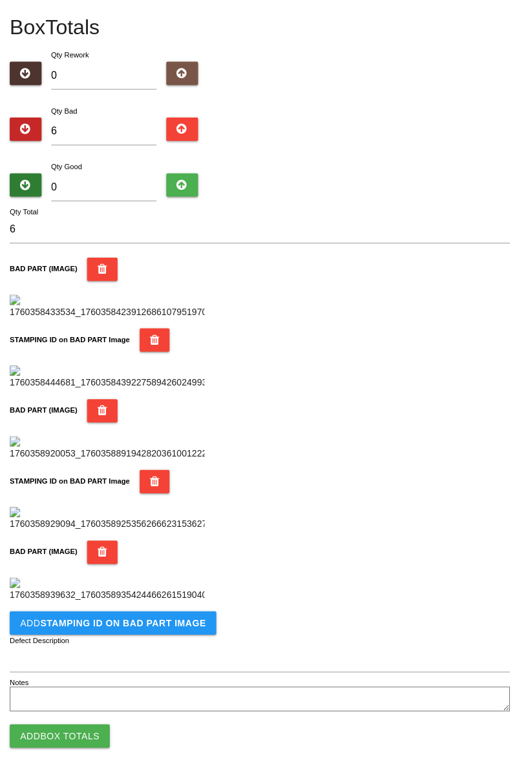
scroll to position [919, 0]
click at [133, 634] on button "Add STAMPING ID on BAD PART Image" at bounding box center [112, 623] width 205 height 23
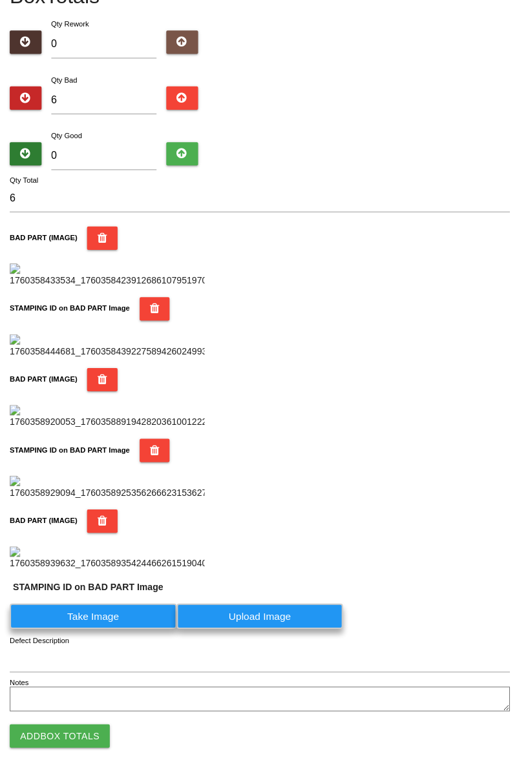
click at [100, 630] on label "Take Image" at bounding box center [93, 616] width 166 height 25
click at [0, 0] on PART "Take Image" at bounding box center [0, 0] width 0 height 0
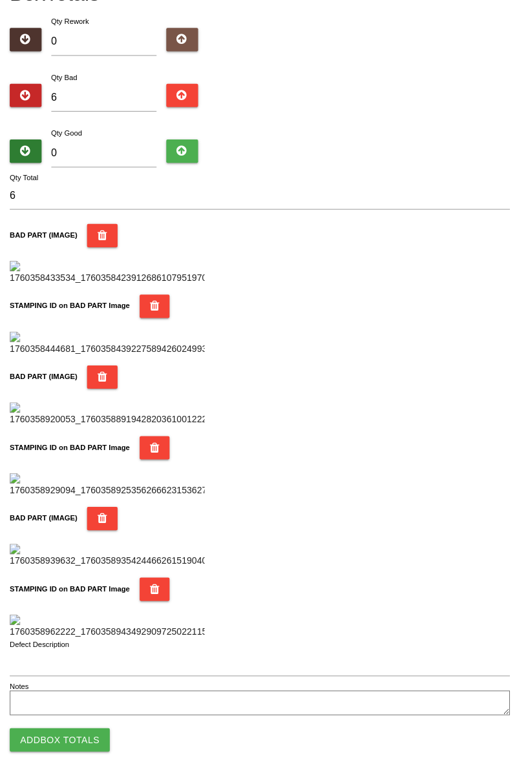
scroll to position [0, 0]
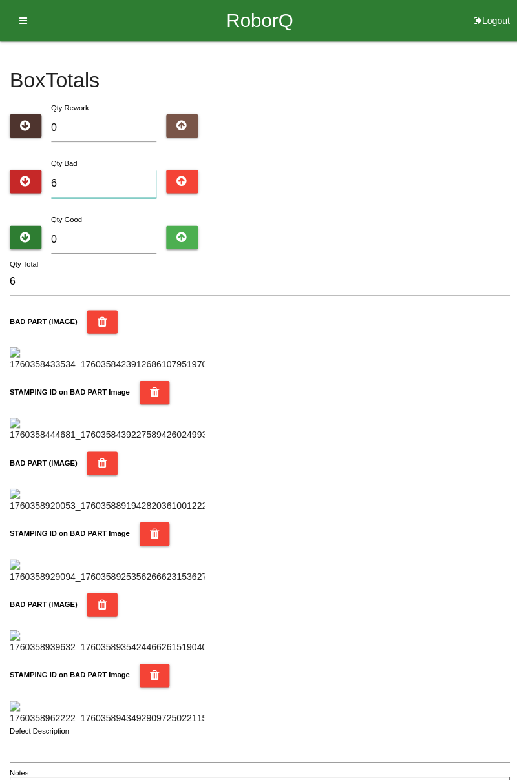
click at [121, 181] on input "6" at bounding box center [103, 183] width 105 height 28
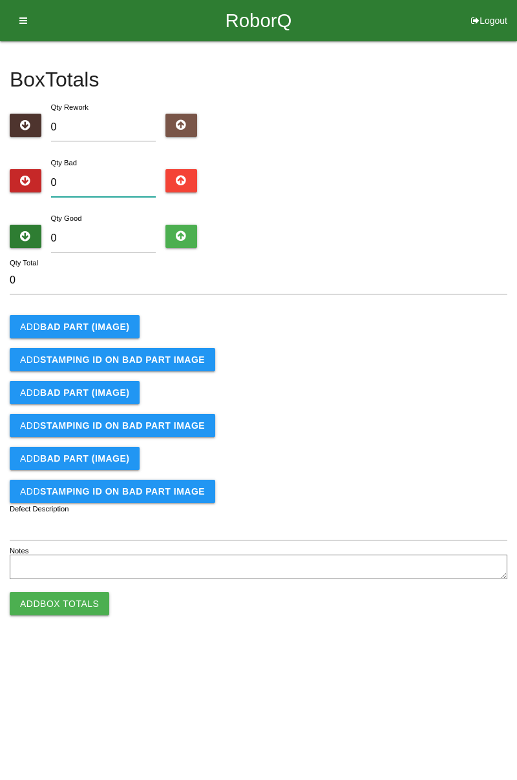
click at [102, 181] on input "0" at bounding box center [103, 183] width 105 height 28
type input "6"
click at [108, 325] on b "BAD PART (IMAGE)" at bounding box center [84, 327] width 89 height 10
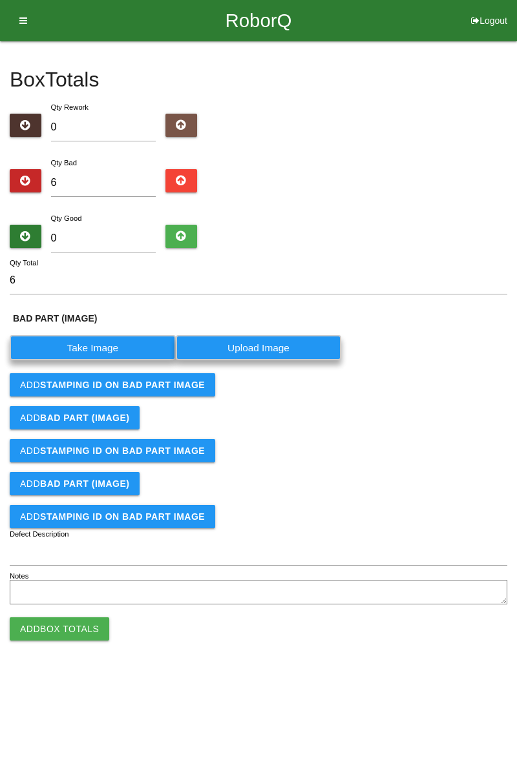
click at [111, 356] on label "Take Image" at bounding box center [93, 347] width 166 height 25
click at [0, 0] on \(IMAGE\) "Take Image" at bounding box center [0, 0] width 0 height 0
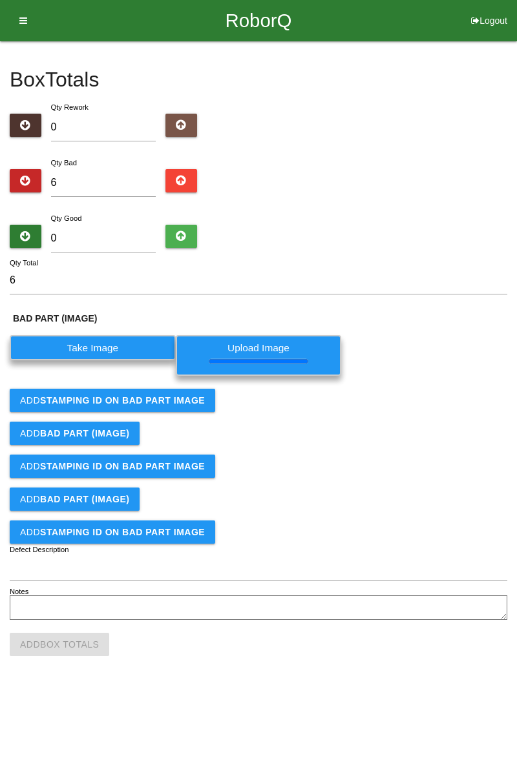
click at [147, 399] on b "STAMPING ID on BAD PART Image" at bounding box center [122, 400] width 165 height 10
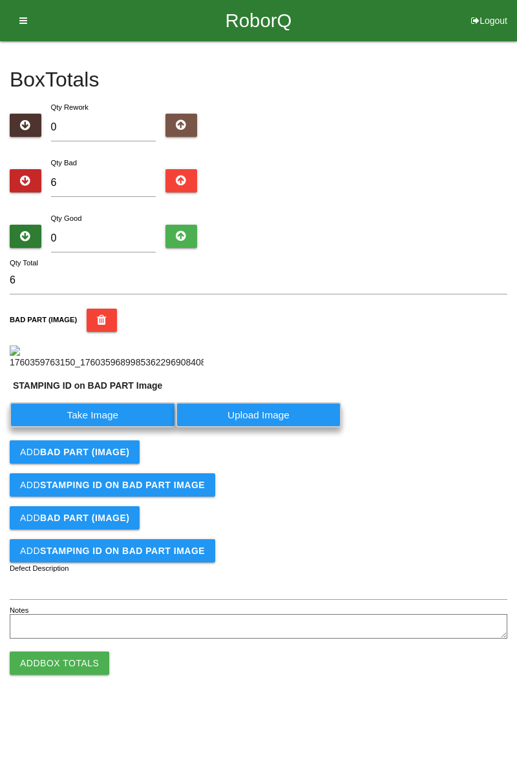
click at [112, 423] on form "6 Qty Total BAD PART (IMAGE) STAMPING ID on BAD PART Image Take Image Upload Im…" at bounding box center [258, 455] width 497 height 376
click at [106, 427] on label "Take Image" at bounding box center [93, 414] width 166 height 25
click at [0, 0] on PART "Take Image" at bounding box center [0, 0] width 0 height 0
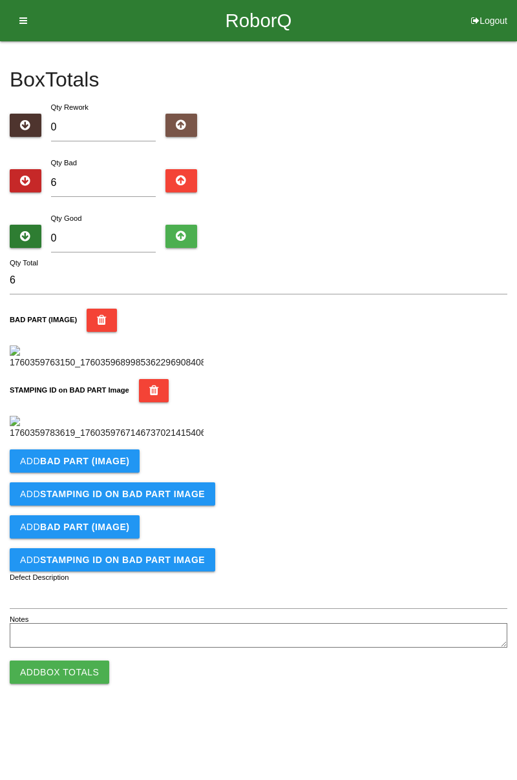
scroll to position [284, 0]
click at [116, 466] on b "BAD PART (IMAGE)" at bounding box center [84, 461] width 89 height 10
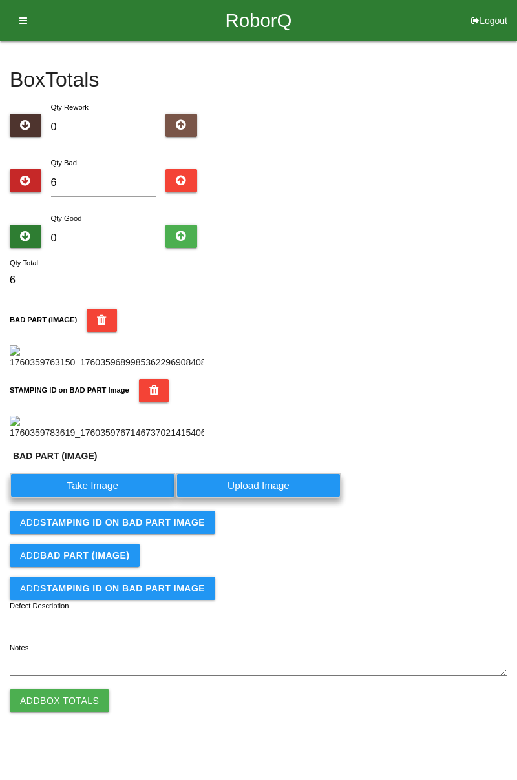
click at [99, 498] on label "Take Image" at bounding box center [93, 485] width 166 height 25
click at [0, 0] on \(IMAGE\) "Take Image" at bounding box center [0, 0] width 0 height 0
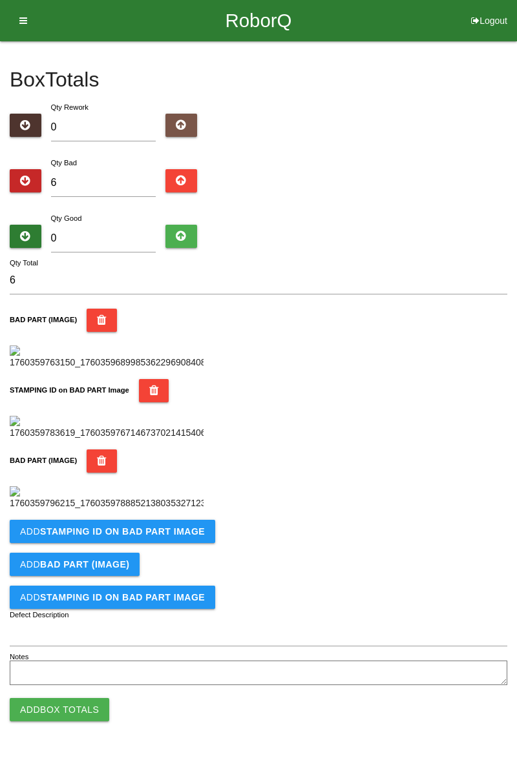
scroll to position [496, 0]
click at [170, 537] on b "STAMPING ID on BAD PART Image" at bounding box center [122, 531] width 165 height 10
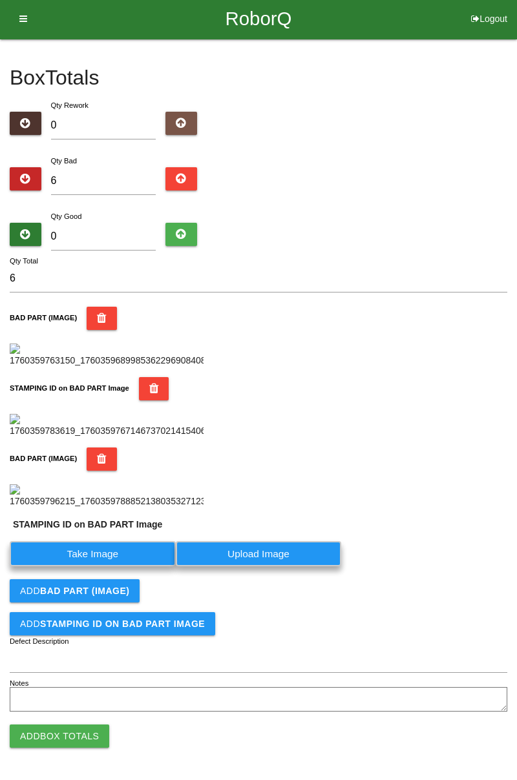
click at [112, 566] on label "Take Image" at bounding box center [93, 553] width 166 height 25
click at [0, 0] on PART "Take Image" at bounding box center [0, 0] width 0 height 0
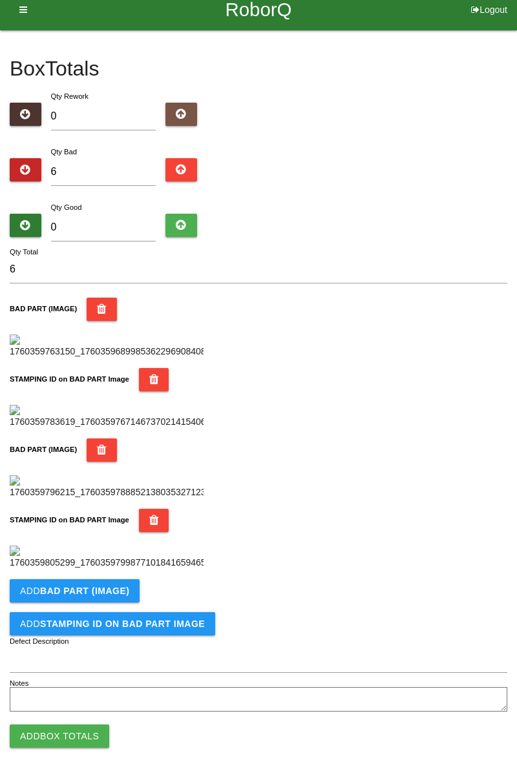
scroll to position [708, 0]
click at [119, 591] on b "BAD PART (IMAGE)" at bounding box center [84, 591] width 89 height 10
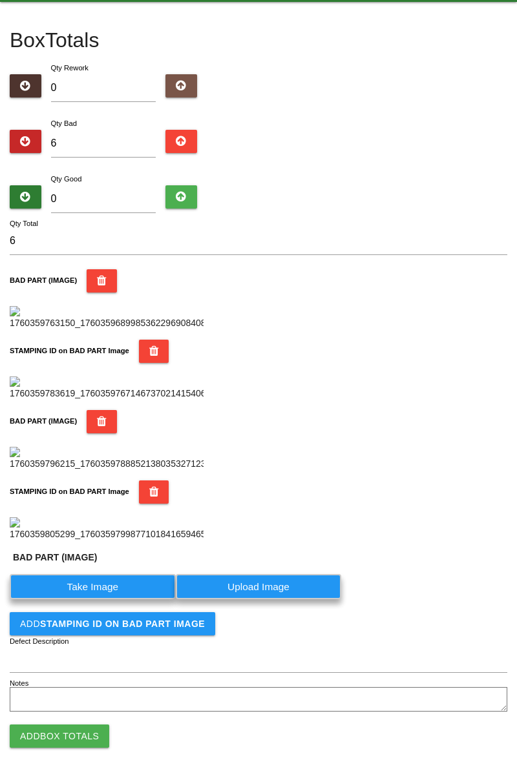
click at [116, 599] on label "Take Image" at bounding box center [93, 586] width 166 height 25
click at [0, 0] on \(IMAGE\) "Take Image" at bounding box center [0, 0] width 0 height 0
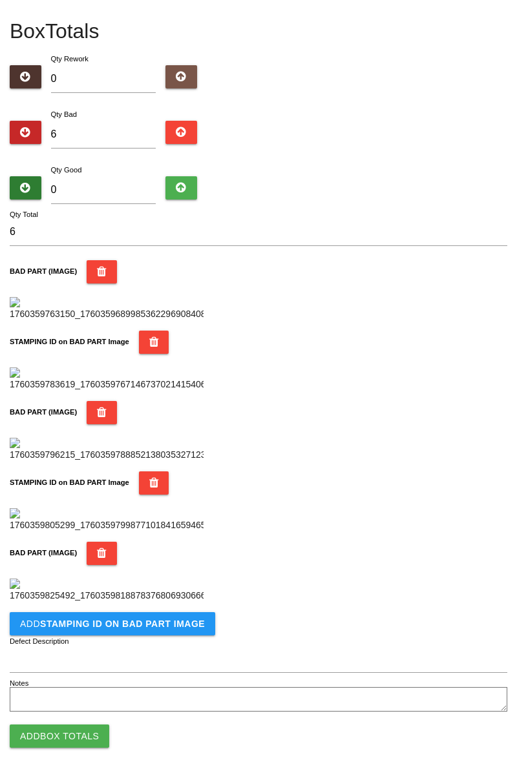
click at [462, 565] on div "BAD PART (IMAGE)" at bounding box center [258, 553] width 497 height 23
click at [172, 635] on button "Add STAMPING ID on BAD PART Image" at bounding box center [112, 623] width 205 height 23
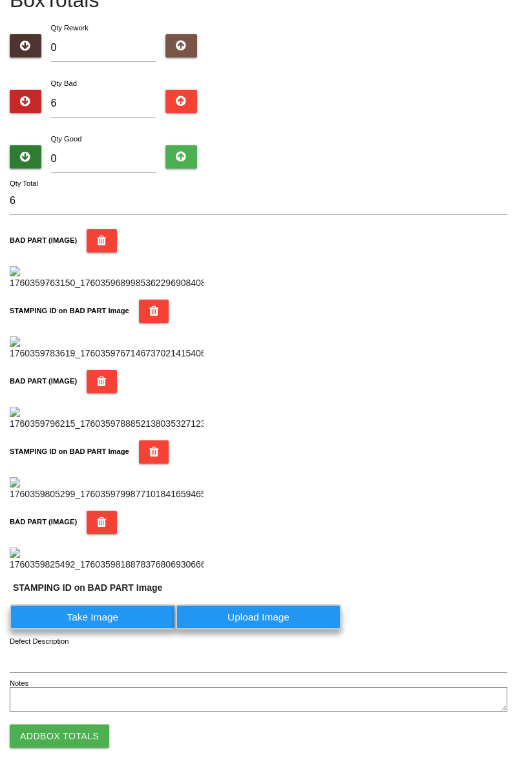
click at [119, 630] on label "Take Image" at bounding box center [93, 616] width 166 height 25
click at [0, 0] on PART "Take Image" at bounding box center [0, 0] width 0 height 0
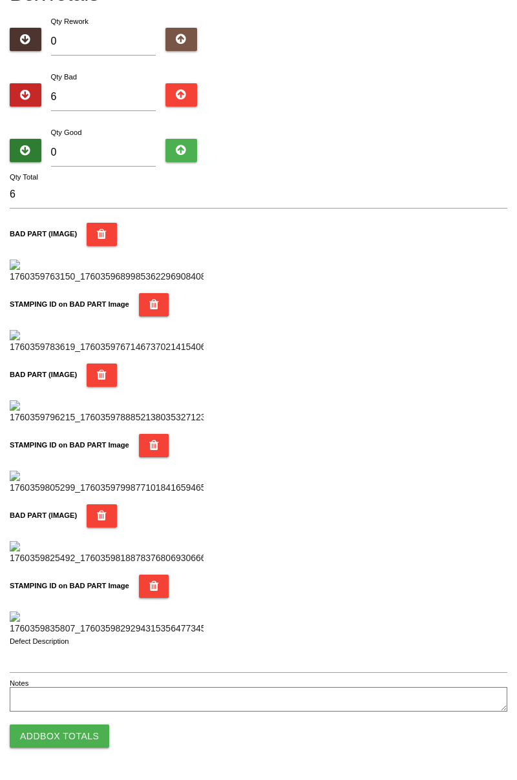
scroll to position [1131, 0]
click at [151, 575] on icon "button" at bounding box center [154, 586] width 10 height 23
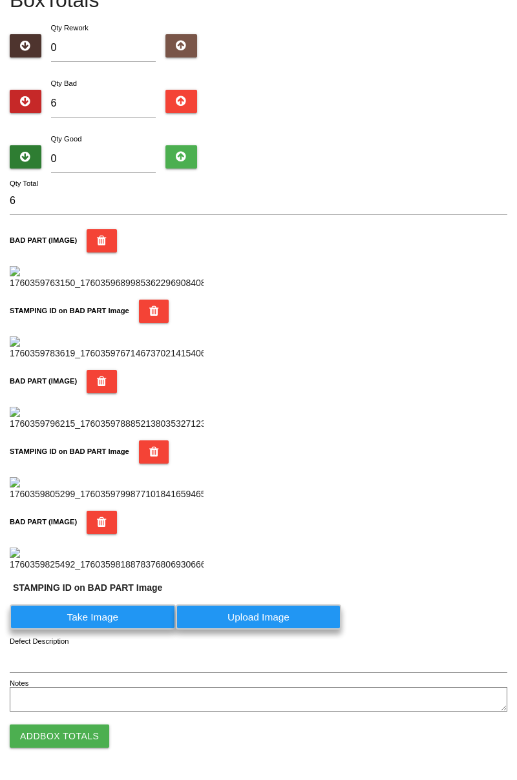
scroll to position [950, 0]
click at [118, 619] on label "Take Image" at bounding box center [93, 616] width 166 height 25
click at [0, 0] on PART "Take Image" at bounding box center [0, 0] width 0 height 0
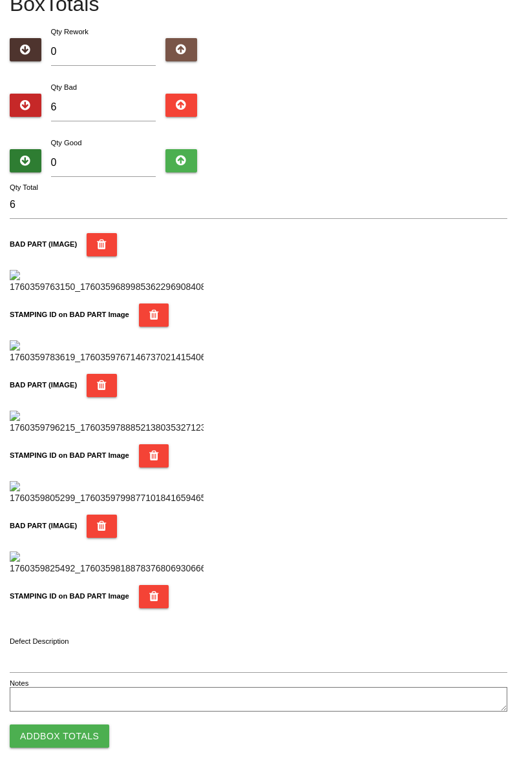
scroll to position [0, 0]
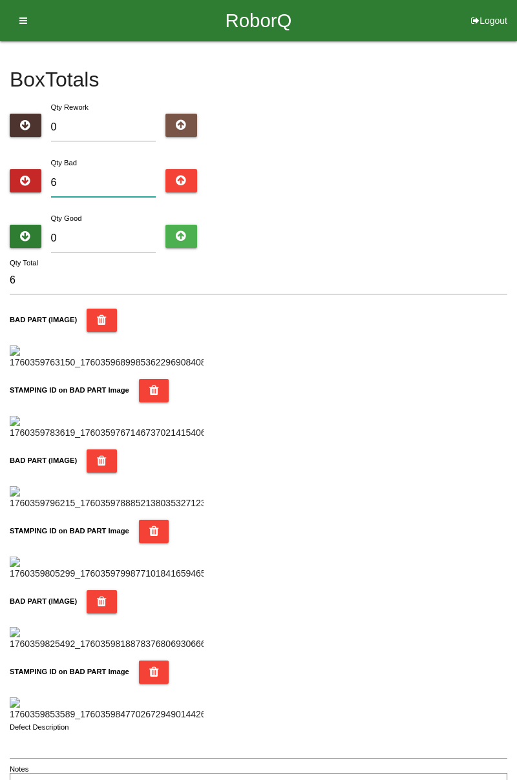
click at [137, 178] on input "6" at bounding box center [103, 183] width 105 height 28
click at [105, 177] on input "6" at bounding box center [103, 183] width 105 height 28
type input "0"
type input "1"
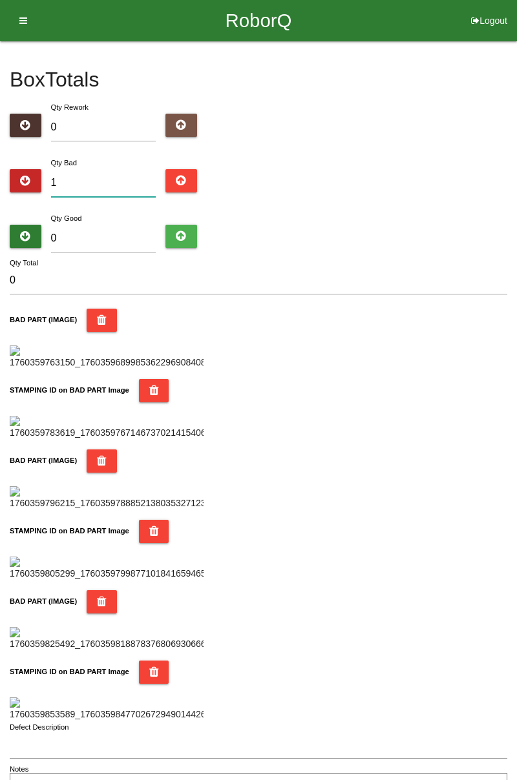
type input "1"
type input "15"
click at [92, 236] on input "0" at bounding box center [103, 239] width 105 height 28
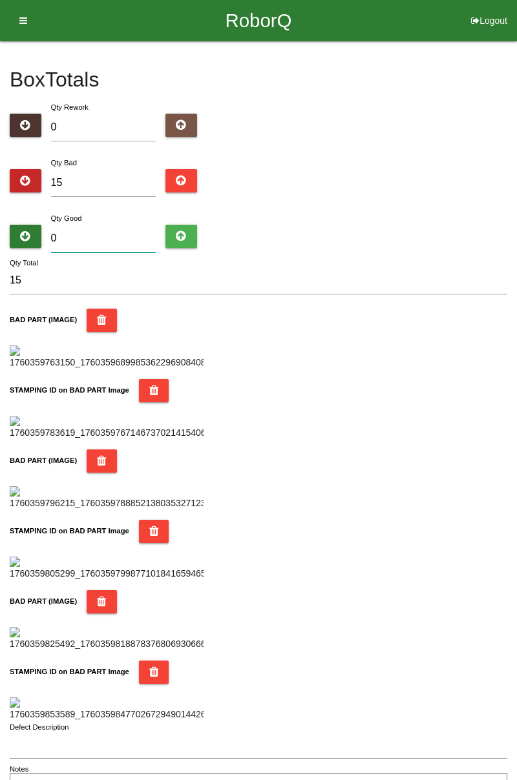
type input "7"
type input "22"
type input "74"
type input "89"
type input "7"
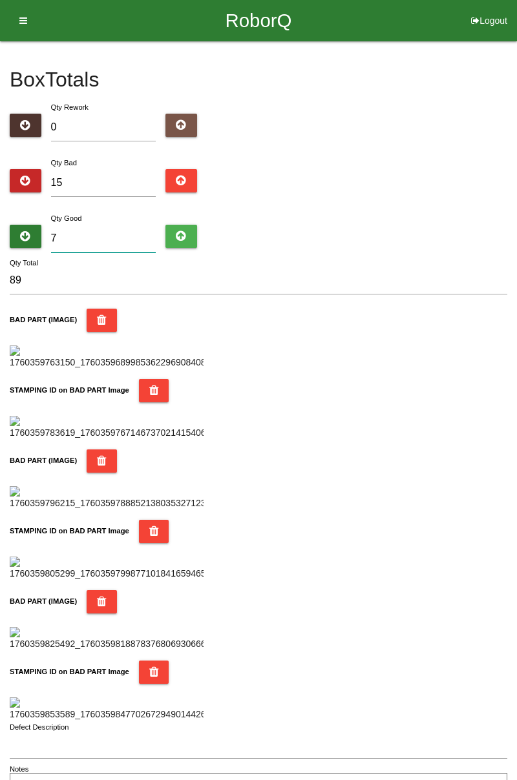
type input "22"
type input "71"
type input "86"
type input "7"
type input "22"
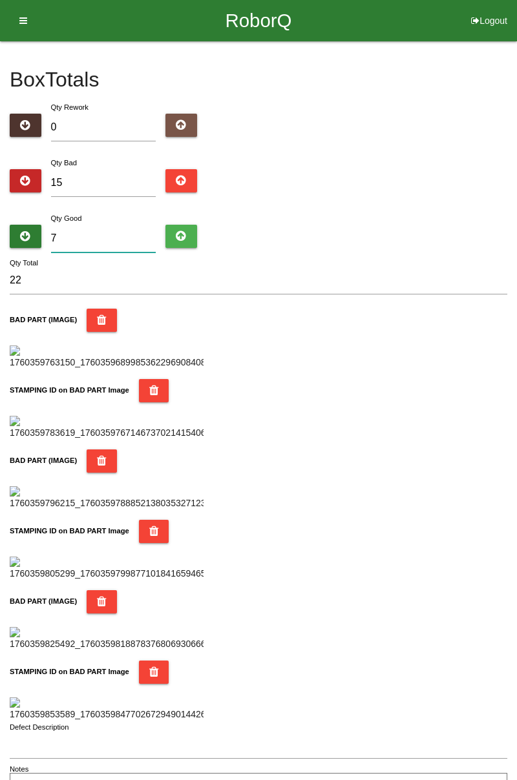
type input "0"
type input "15"
type input "6"
type input "21"
type input "69"
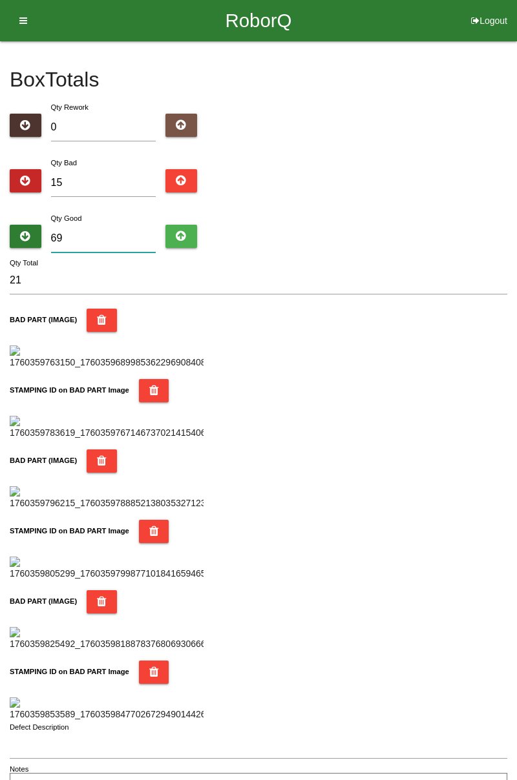
type input "84"
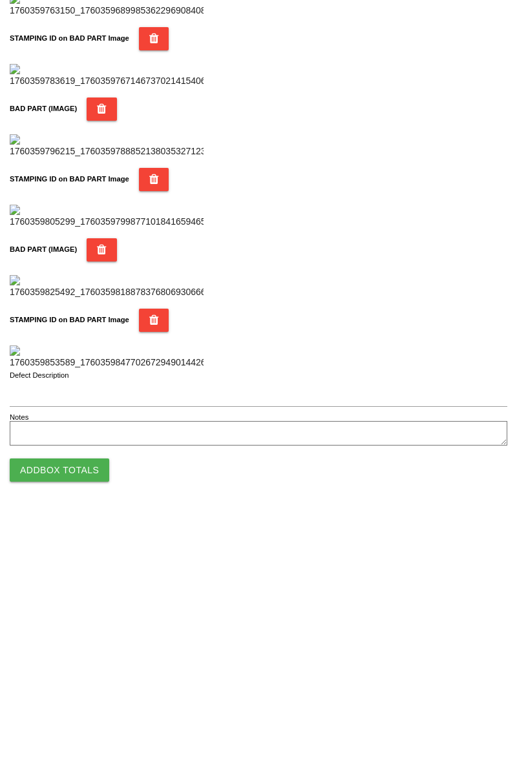
scroll to position [1131, 0]
type input "69"
click at [89, 738] on button "Add Box Totals" at bounding box center [59, 735] width 99 height 23
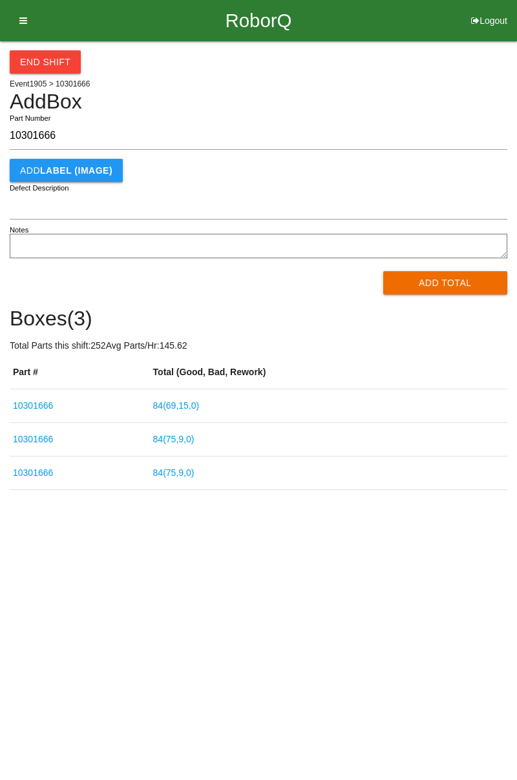
type input "10301666"
click at [440, 291] on button "Add Total" at bounding box center [445, 282] width 125 height 23
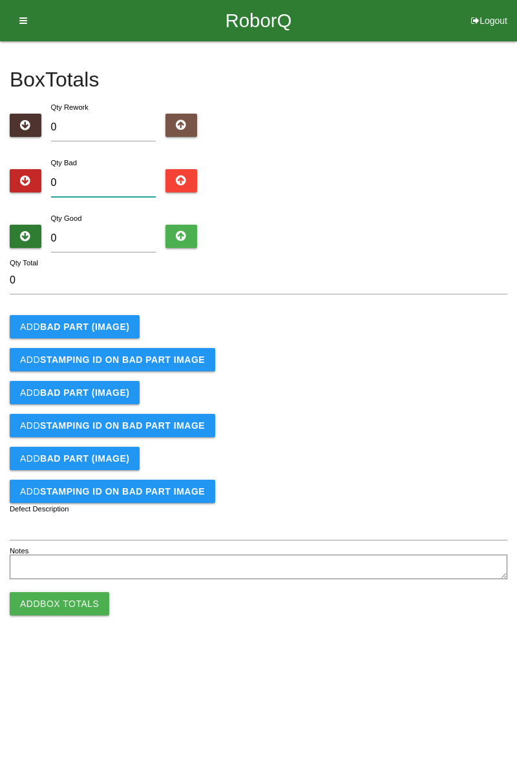
click at [115, 179] on input "0" at bounding box center [103, 183] width 105 height 28
type input "5"
click at [115, 333] on button "Add BAD PART (IMAGE)" at bounding box center [75, 326] width 130 height 23
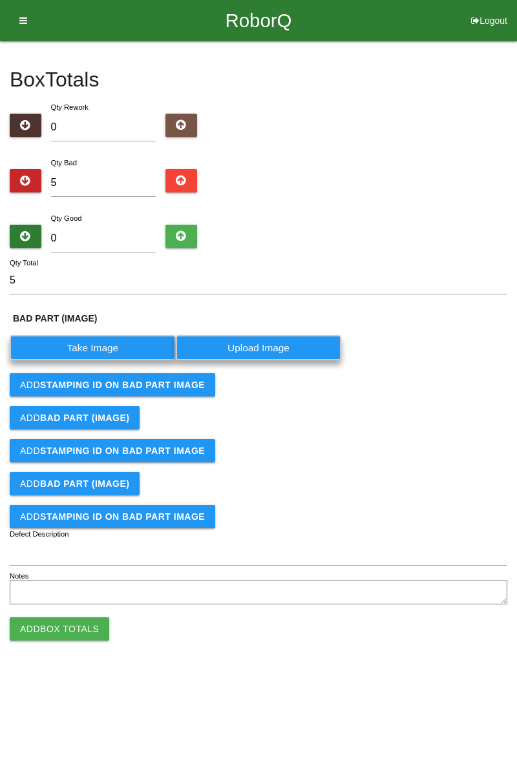
click at [119, 346] on label "Take Image" at bounding box center [93, 347] width 166 height 25
click at [0, 0] on \(IMAGE\) "Take Image" at bounding box center [0, 0] width 0 height 0
click at [125, 337] on label "Take Image" at bounding box center [93, 347] width 166 height 25
click at [0, 0] on \(IMAGE\) "Take Image" at bounding box center [0, 0] width 0 height 0
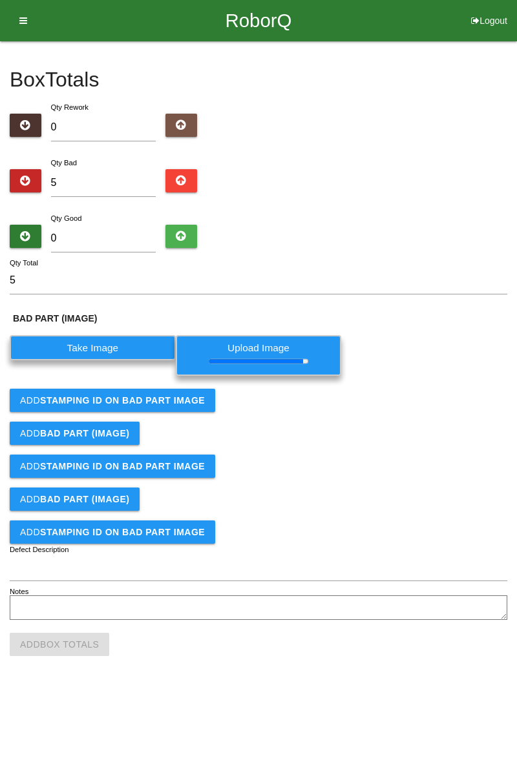
click at [176, 400] on b "STAMPING ID on BAD PART Image" at bounding box center [122, 400] width 165 height 10
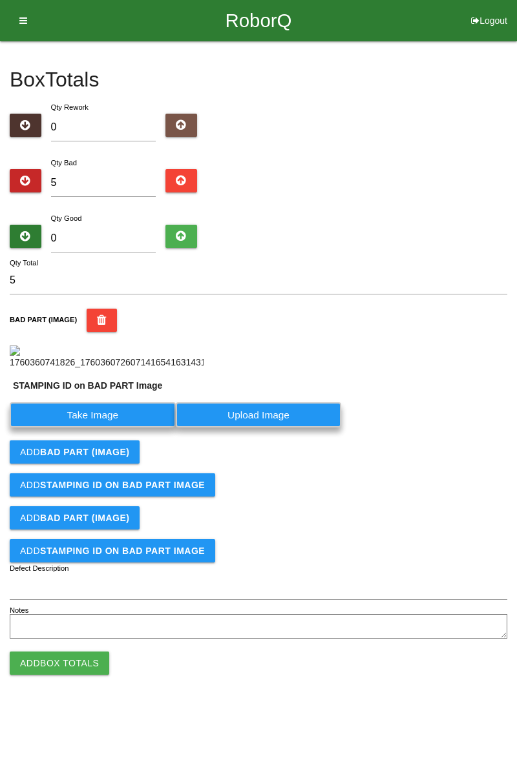
click at [119, 415] on label "Take Image" at bounding box center [93, 414] width 166 height 25
click at [0, 0] on PART "Take Image" at bounding box center [0, 0] width 0 height 0
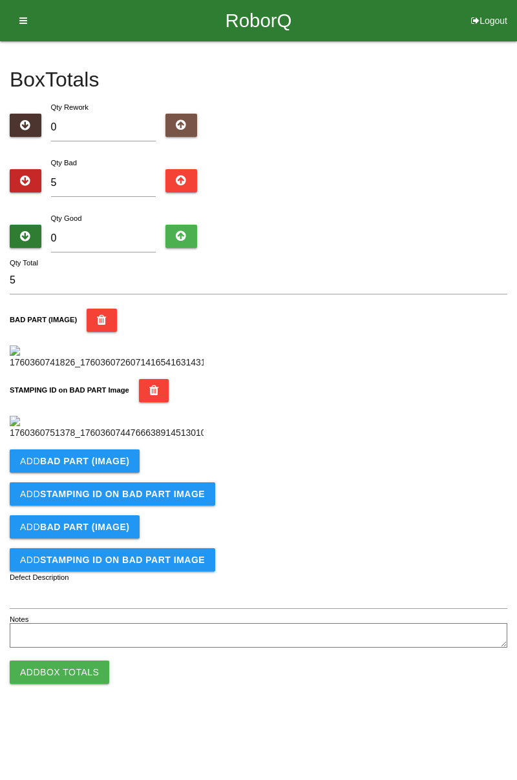
scroll to position [284, 0]
click at [119, 473] on button "Add BAD PART (IMAGE)" at bounding box center [75, 460] width 130 height 23
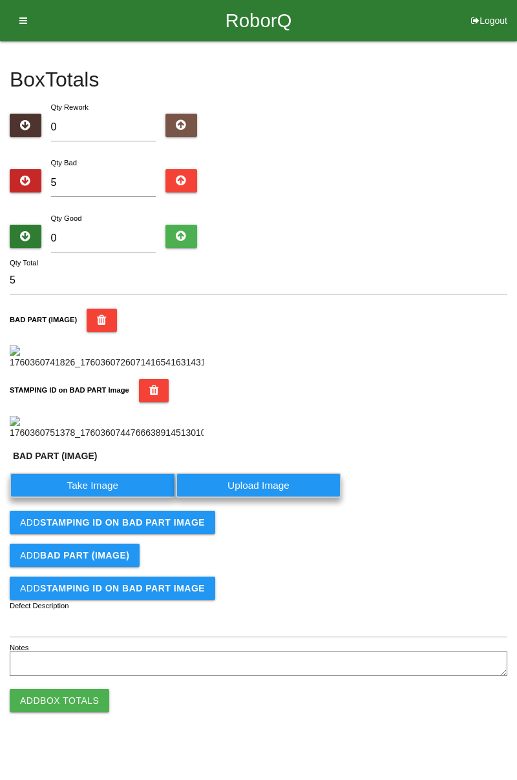
click at [101, 498] on label "Take Image" at bounding box center [93, 485] width 166 height 25
click at [0, 0] on \(IMAGE\) "Take Image" at bounding box center [0, 0] width 0 height 0
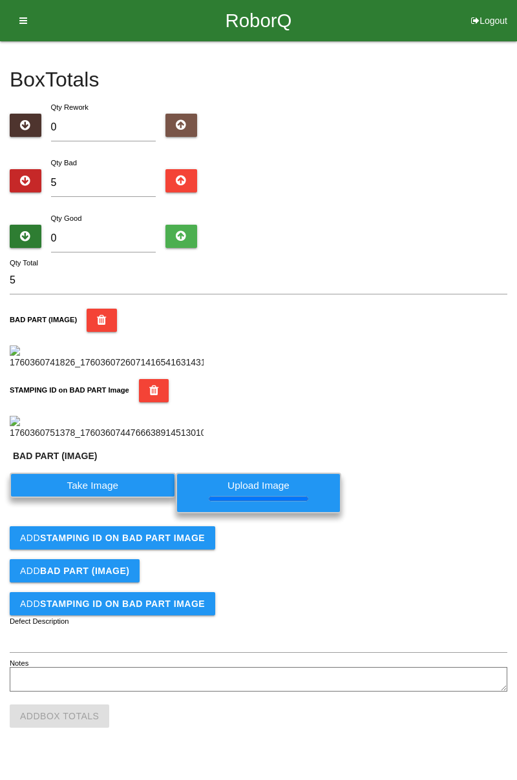
click at [177, 549] on button "Add STAMPING ID on BAD PART Image" at bounding box center [112, 537] width 205 height 23
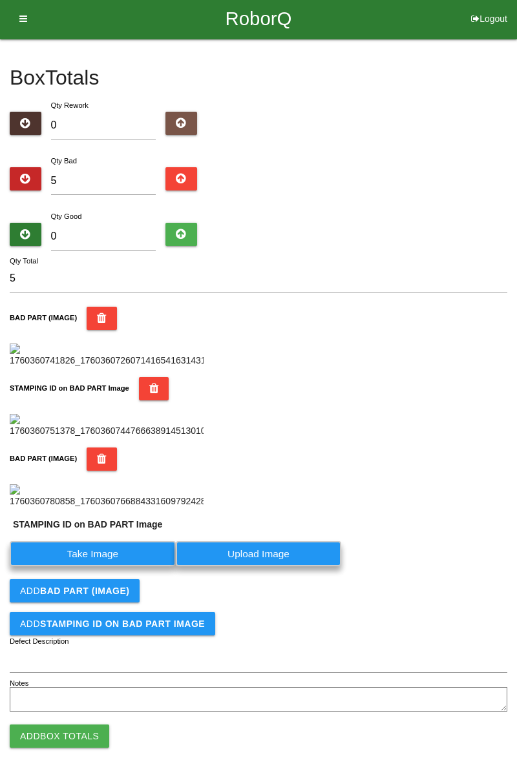
scroll to position [524, 0]
click at [133, 558] on label "Take Image" at bounding box center [93, 553] width 166 height 25
click at [0, 0] on PART "Take Image" at bounding box center [0, 0] width 0 height 0
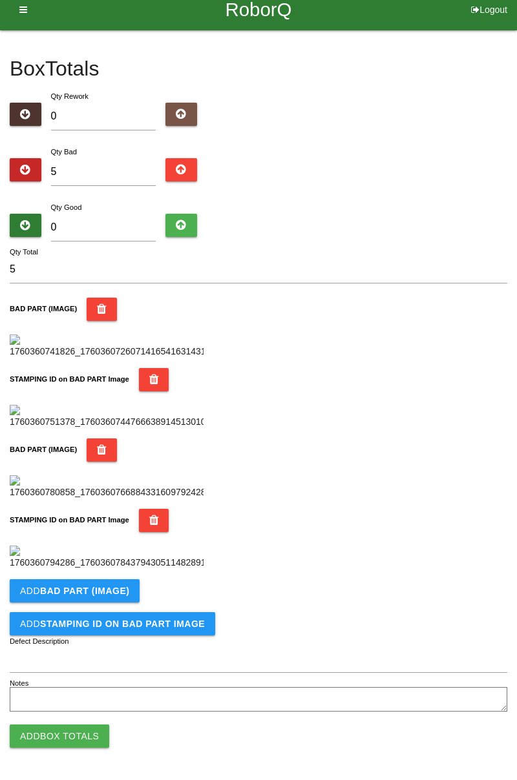
scroll to position [708, 0]
click at [114, 592] on b "BAD PART (IMAGE)" at bounding box center [84, 591] width 89 height 10
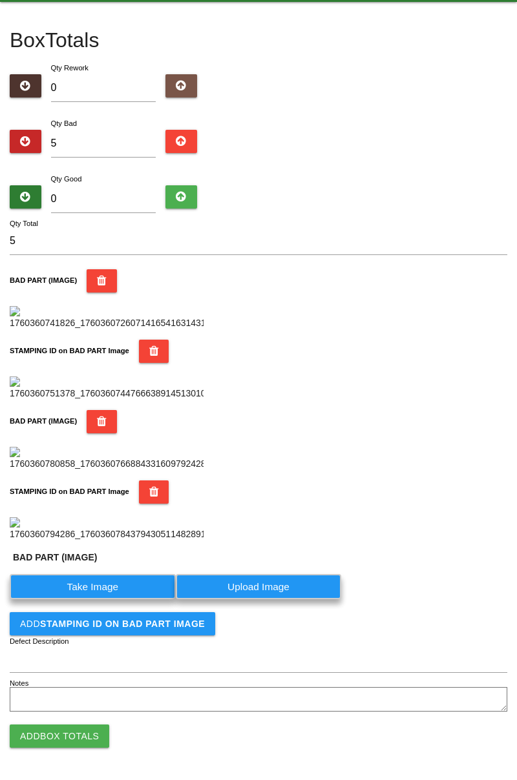
click at [114, 599] on label "Take Image" at bounding box center [93, 586] width 166 height 25
click at [0, 0] on \(IMAGE\) "Take Image" at bounding box center [0, 0] width 0 height 0
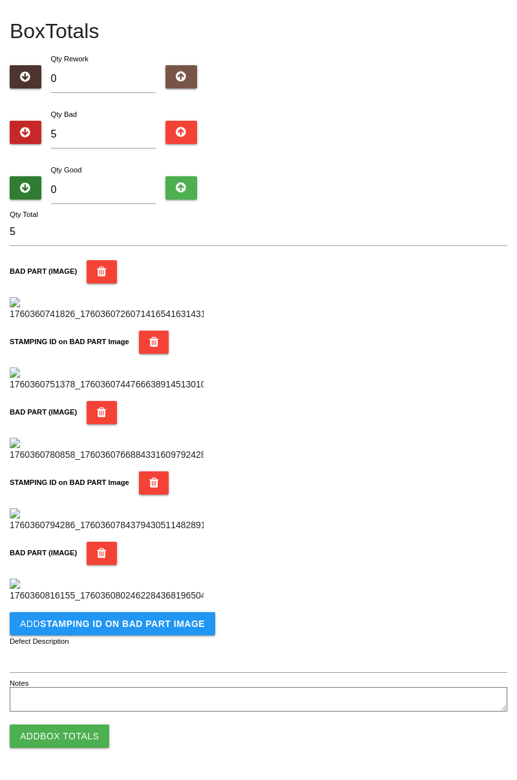
scroll to position [919, 0]
click at [172, 628] on b "STAMPING ID on BAD PART Image" at bounding box center [122, 624] width 165 height 10
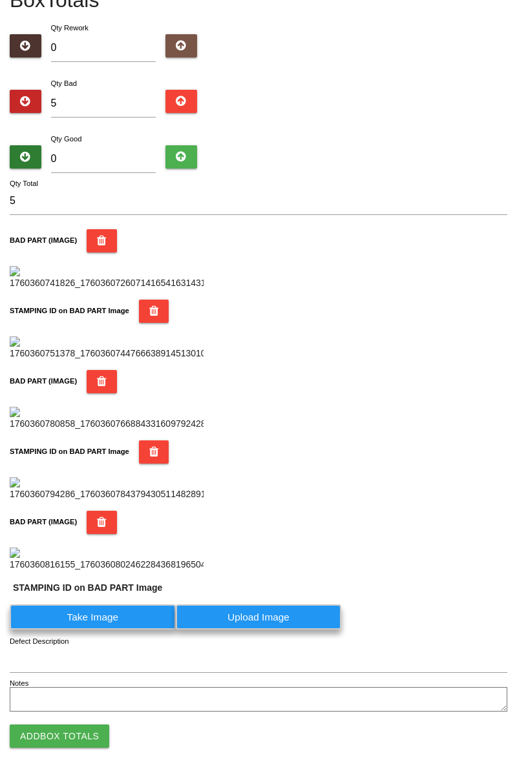
click at [115, 630] on label "Take Image" at bounding box center [93, 616] width 166 height 25
click at [0, 0] on PART "Take Image" at bounding box center [0, 0] width 0 height 0
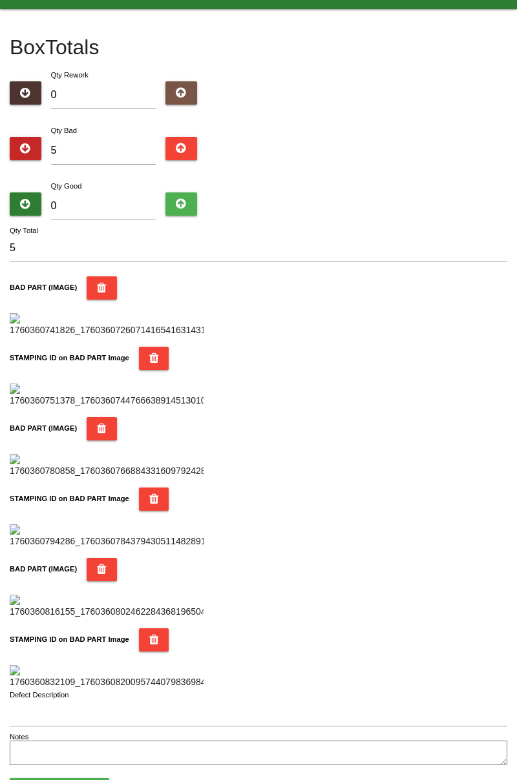
scroll to position [0, 0]
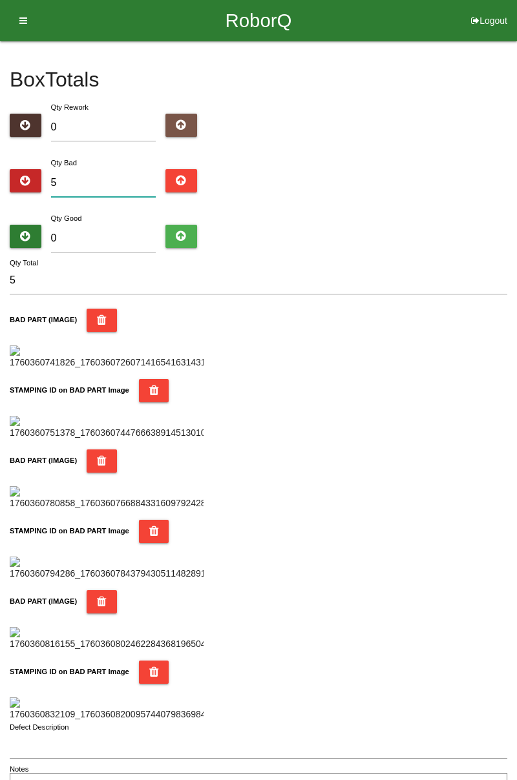
click at [101, 181] on input "5" at bounding box center [103, 183] width 105 height 28
type input "0"
type input "1"
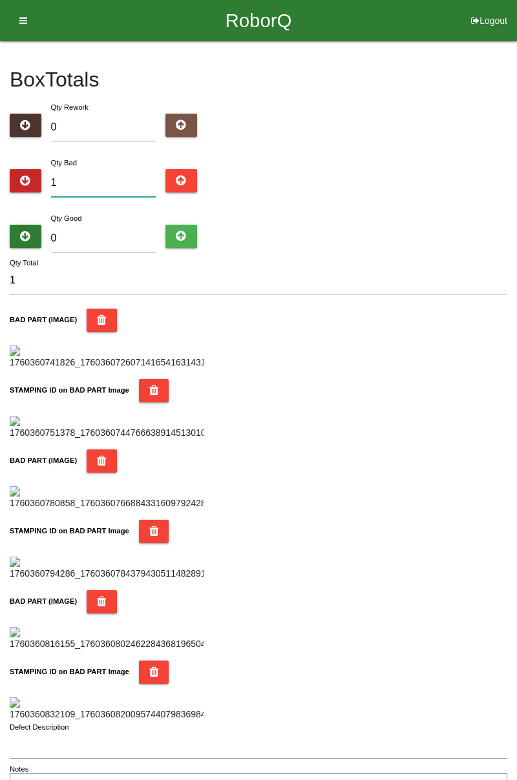
type input "10"
click at [118, 178] on input "10" at bounding box center [103, 183] width 105 height 28
type input "1"
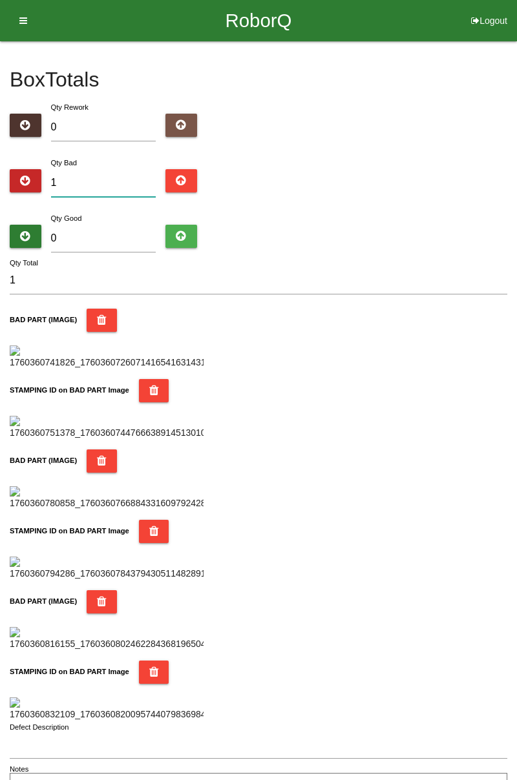
type input "18"
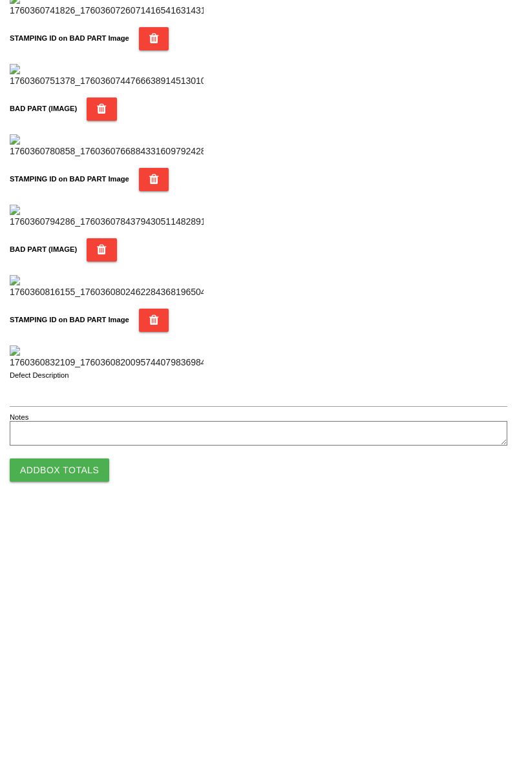
type input "18"
click at [80, 730] on button "Add Box Totals" at bounding box center [59, 735] width 99 height 23
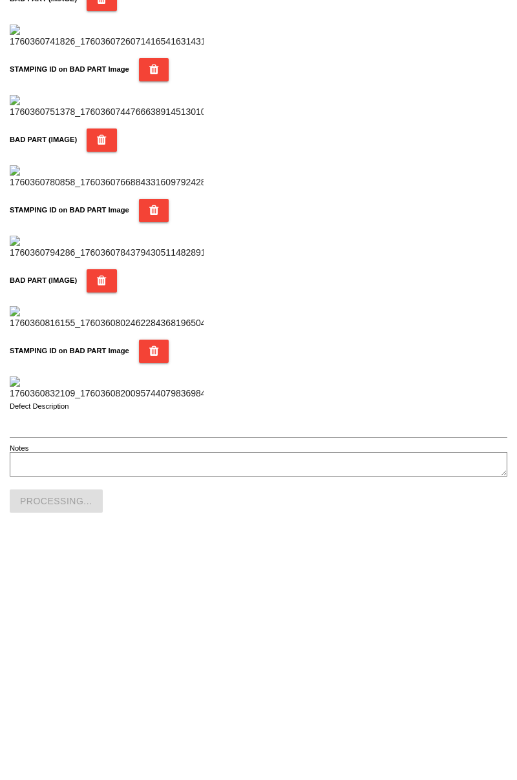
scroll to position [1131, 0]
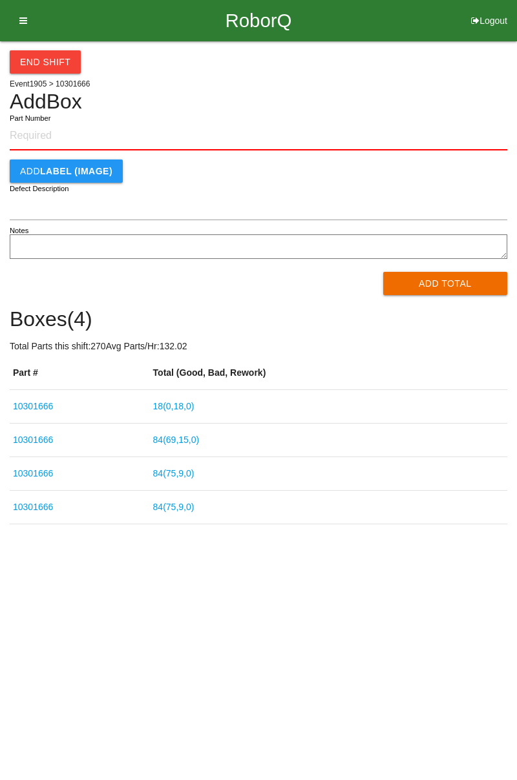
click at [182, 405] on link "18 ( 0 , 18 , 0 )" at bounding box center [173, 406] width 41 height 10
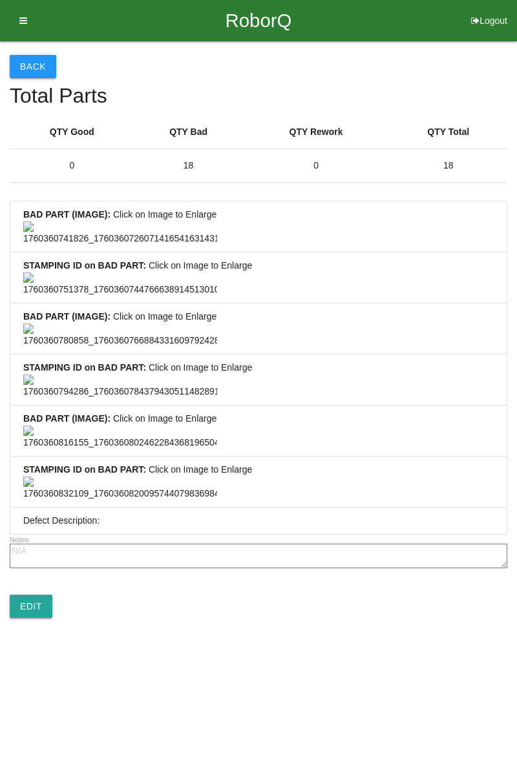
scroll to position [960, 0]
click at [39, 618] on link "Edit" at bounding box center [31, 606] width 43 height 23
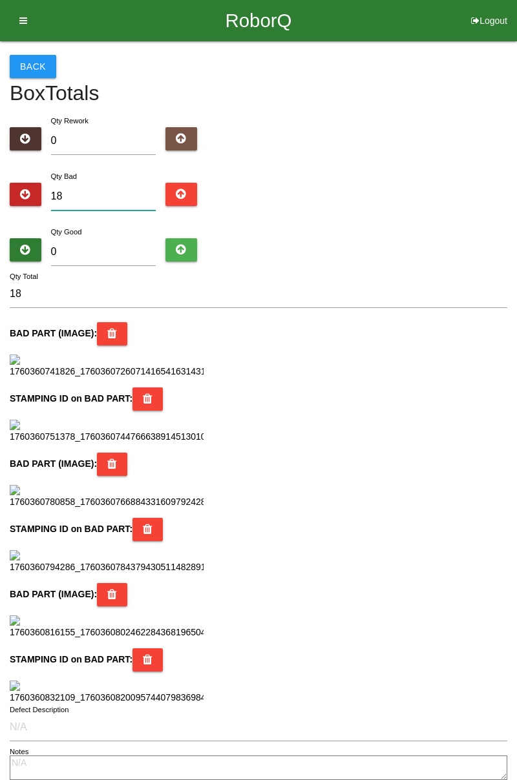
click at [114, 192] on input "18" at bounding box center [103, 197] width 105 height 28
click at [92, 248] on input "0" at bounding box center [103, 252] width 105 height 28
type input "6"
type input "24"
type input "68"
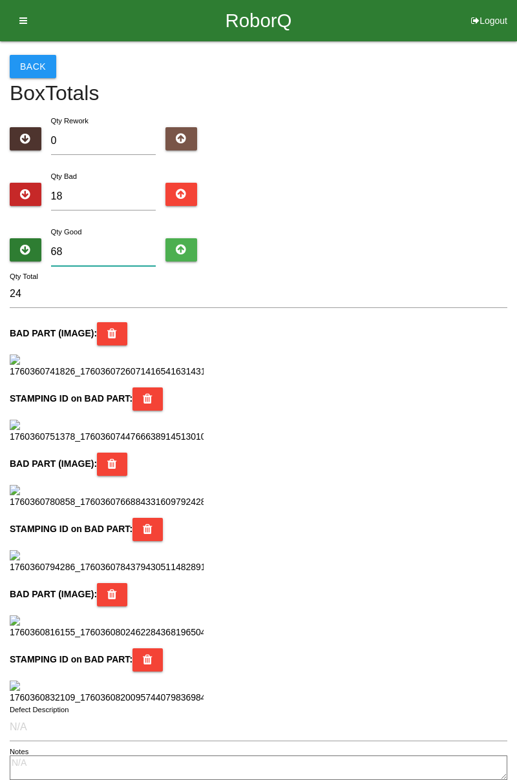
type input "86"
type input "6"
type input "24"
type input "66"
type input "84"
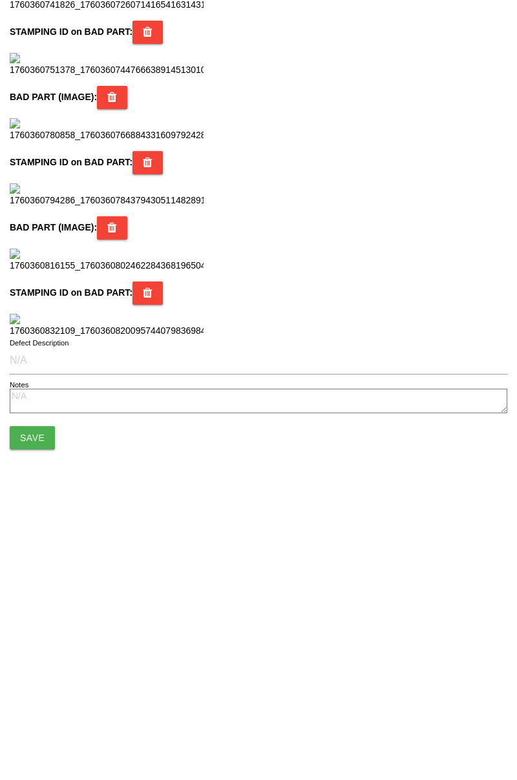
scroll to position [1147, 0]
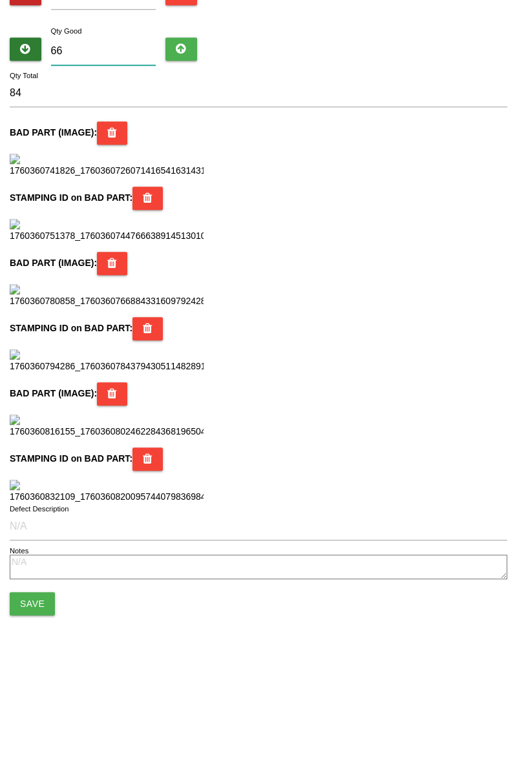
type input "66"
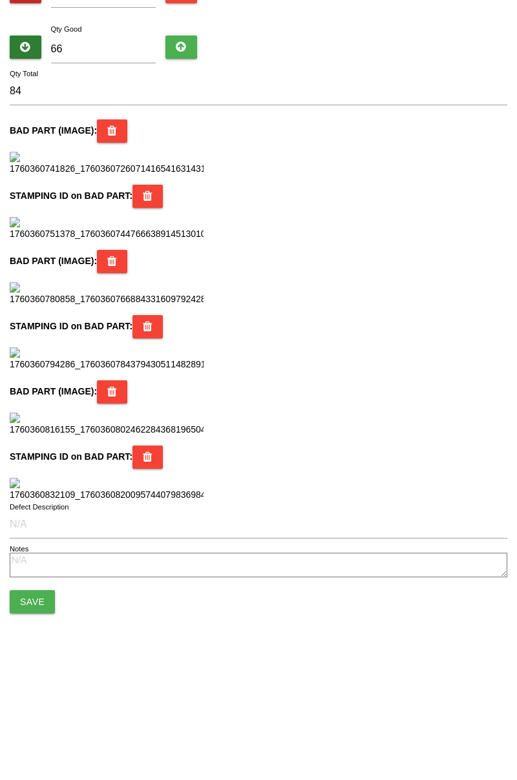
click at [433, 538] on div "BAD PART (IMAGE) :" at bounding box center [258, 510] width 497 height 56
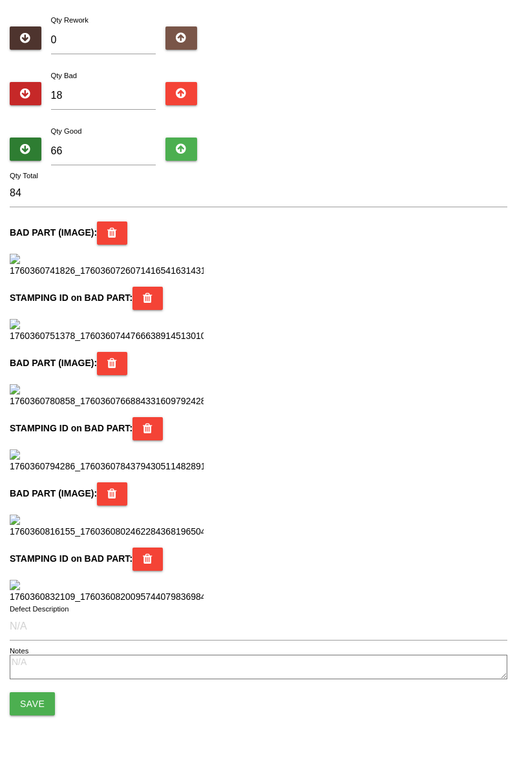
click at [33, 708] on button "Save" at bounding box center [32, 703] width 45 height 23
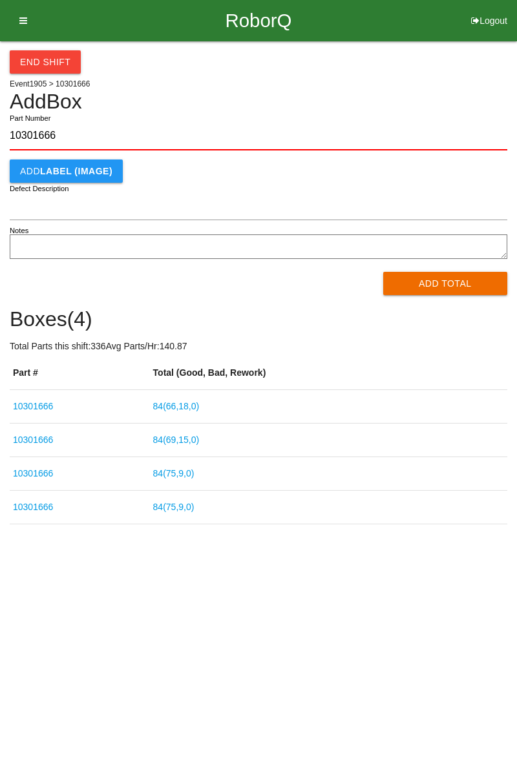
type input "10301666"
click at [457, 287] on button "Add Total" at bounding box center [445, 283] width 125 height 23
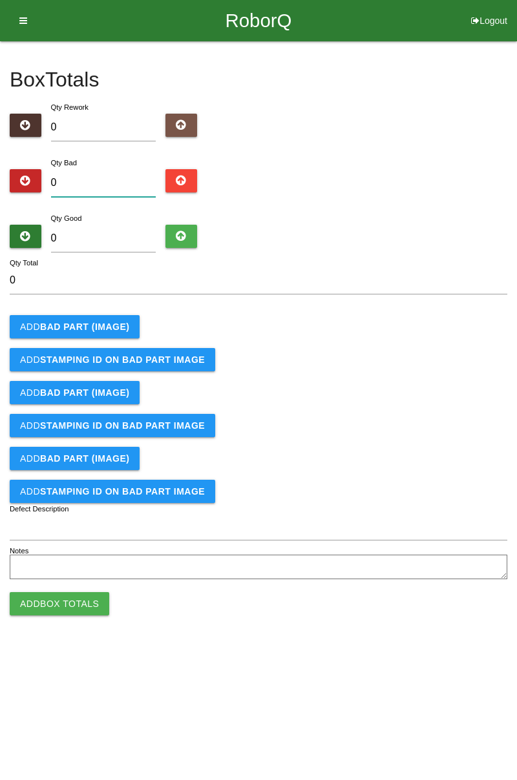
click at [101, 172] on input "0" at bounding box center [103, 183] width 105 height 28
type input "7"
